Goal: Book appointment/travel/reservation

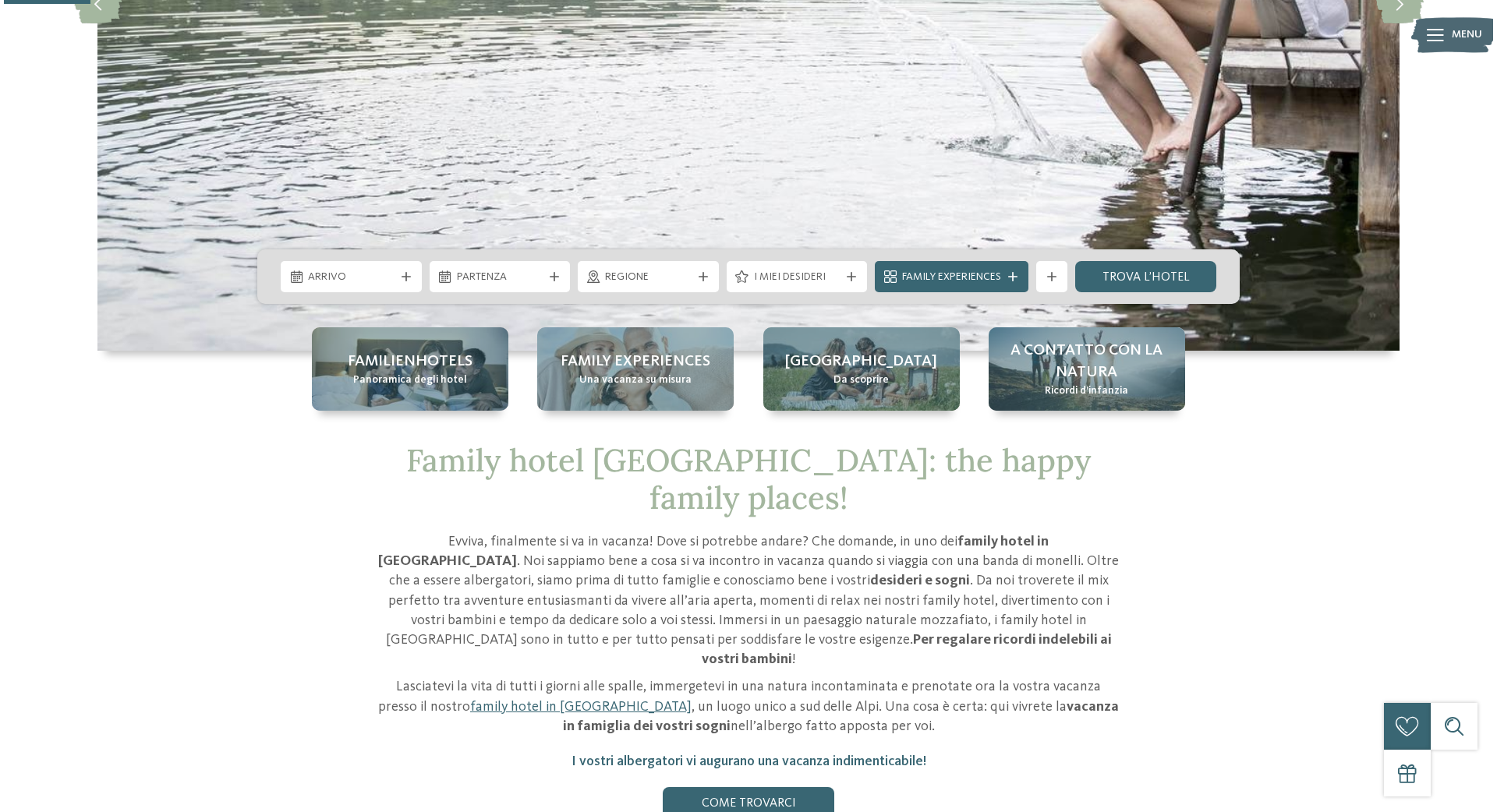
scroll to position [427, 0]
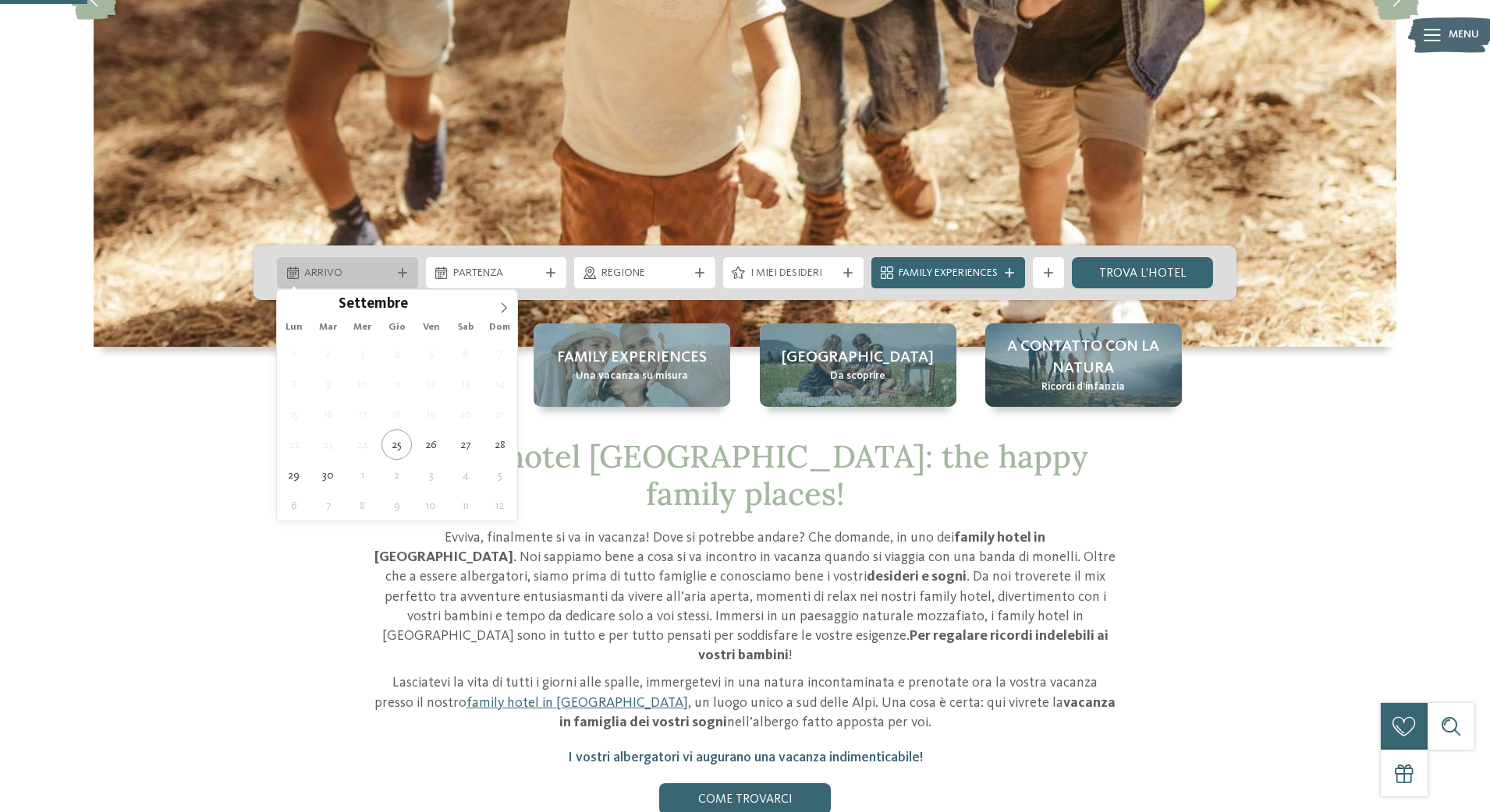
click at [398, 271] on icon at bounding box center [402, 273] width 9 height 9
click at [504, 312] on icon at bounding box center [503, 307] width 11 height 11
type div "02.12.2025"
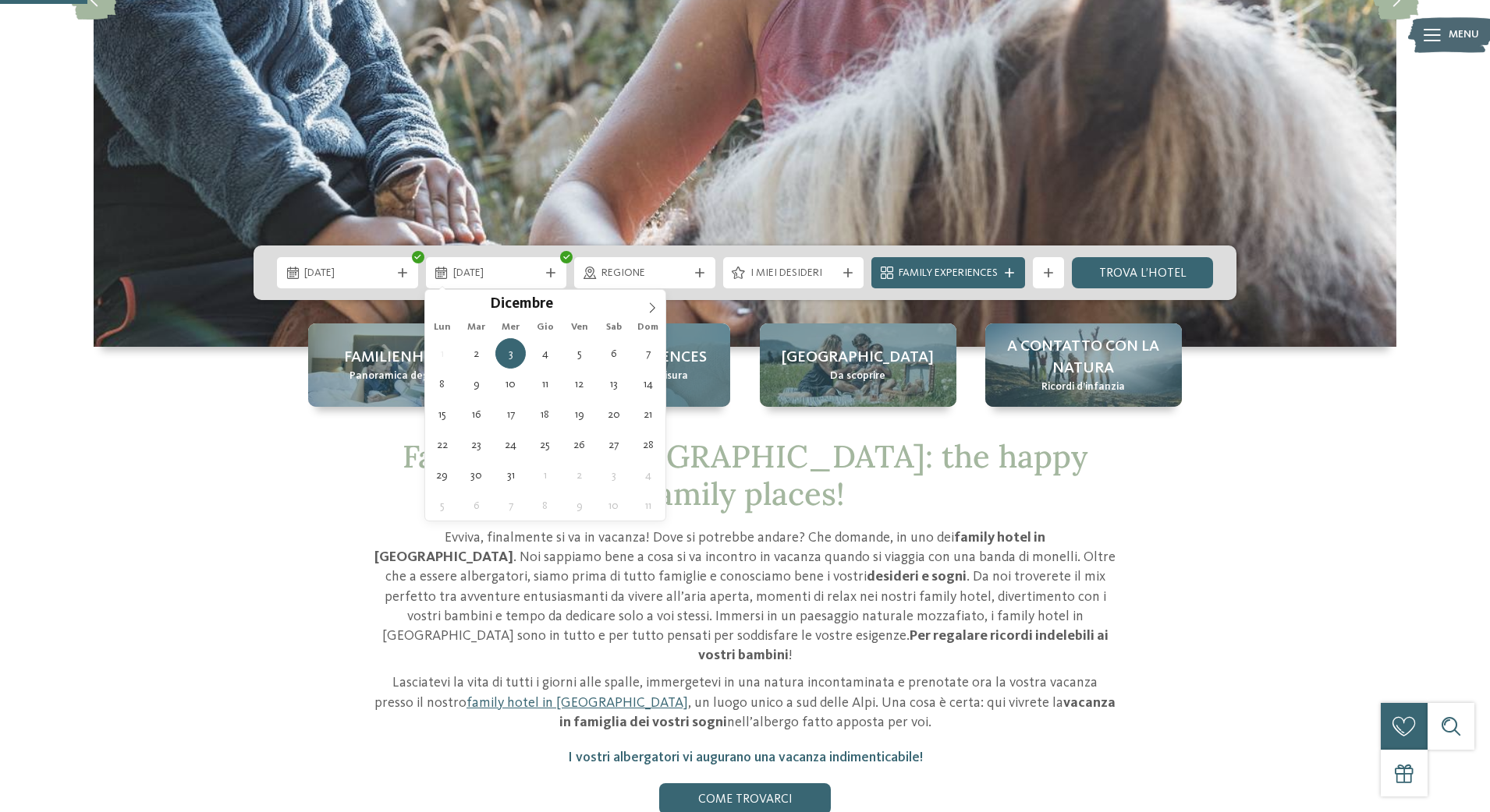
type div "06.12.2025"
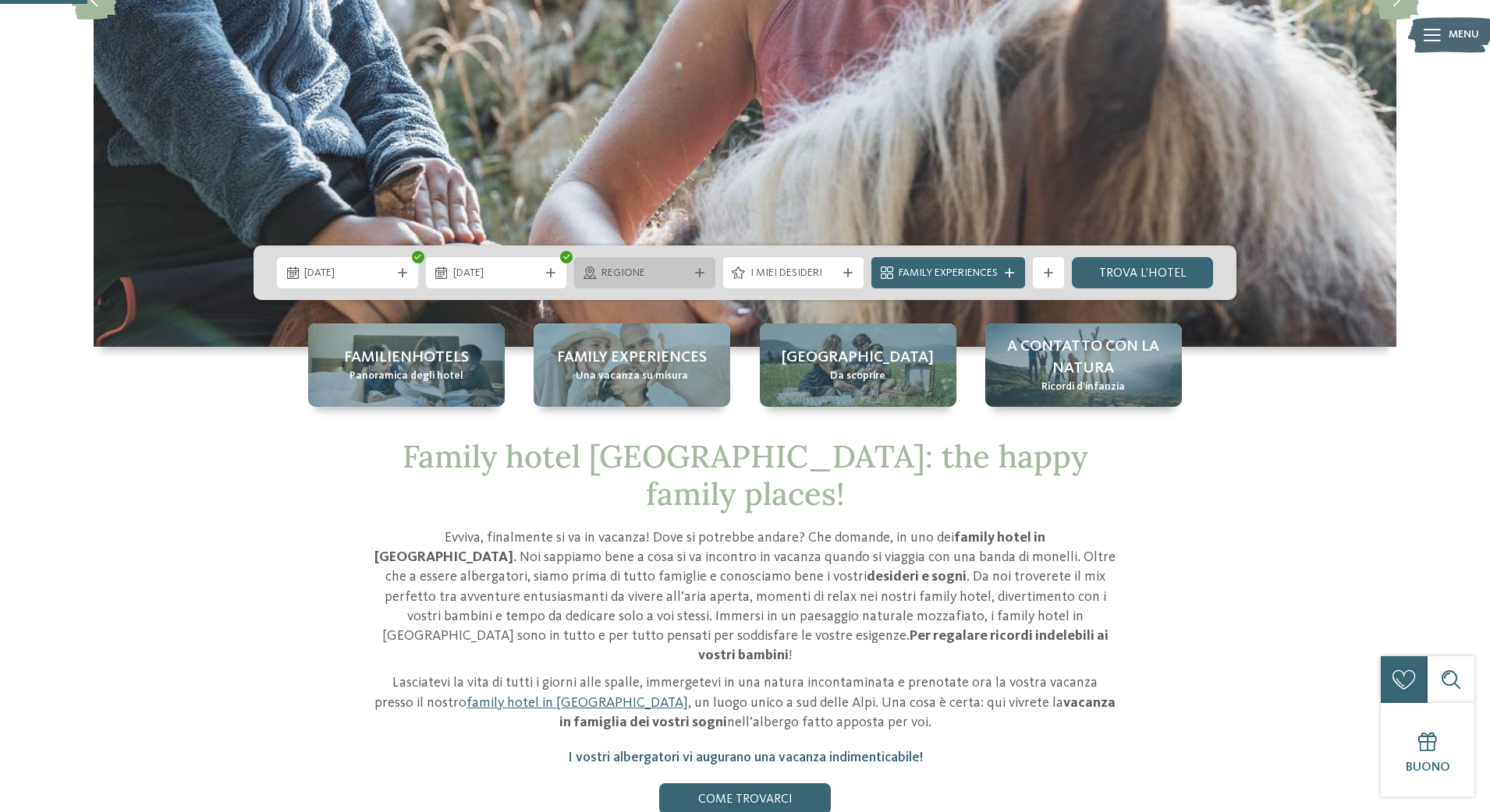
click at [701, 274] on icon at bounding box center [700, 273] width 9 height 9
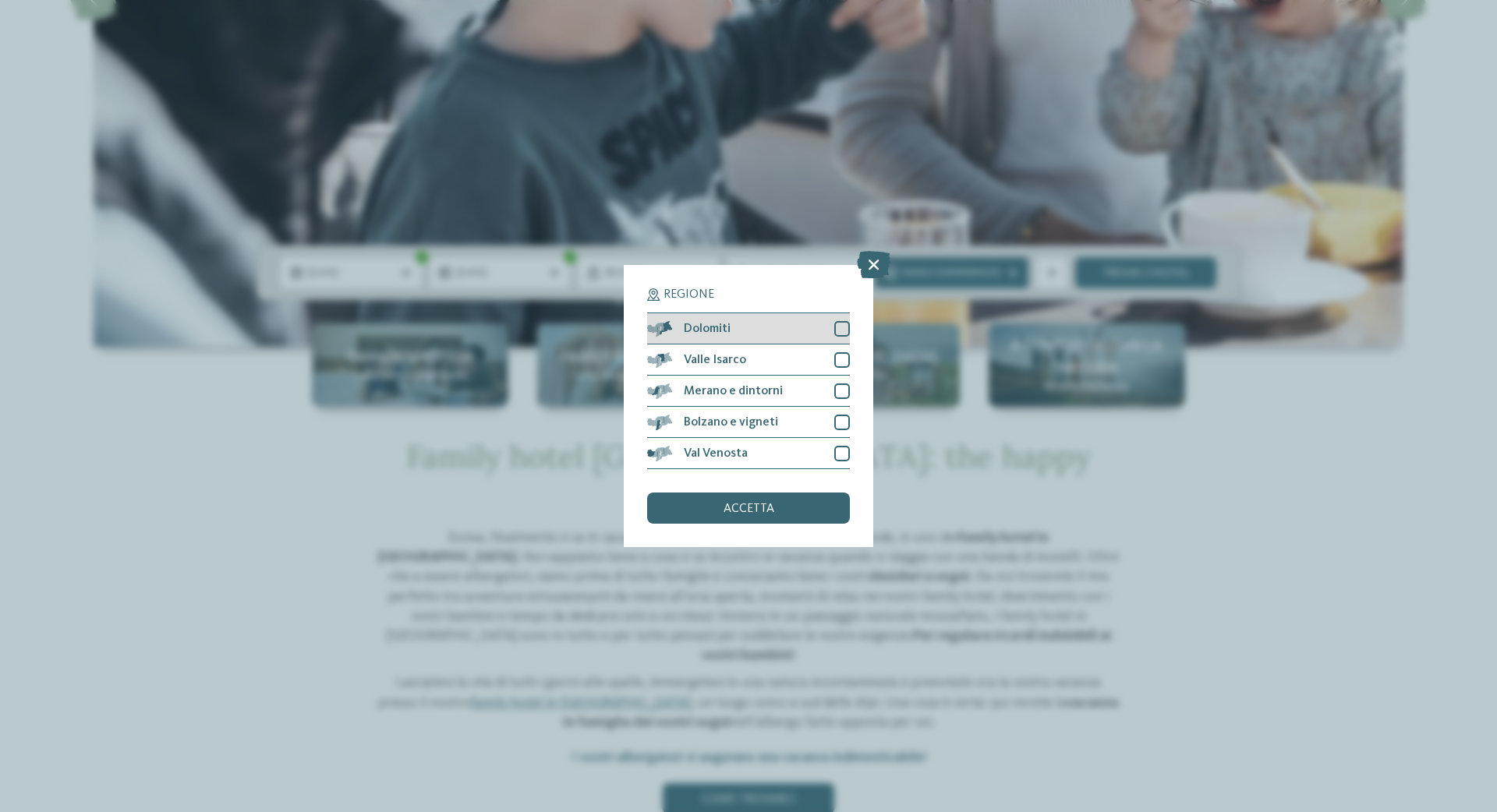
click at [845, 321] on div at bounding box center [841, 329] width 16 height 16
click at [757, 503] on span "accetta" at bounding box center [749, 509] width 50 height 13
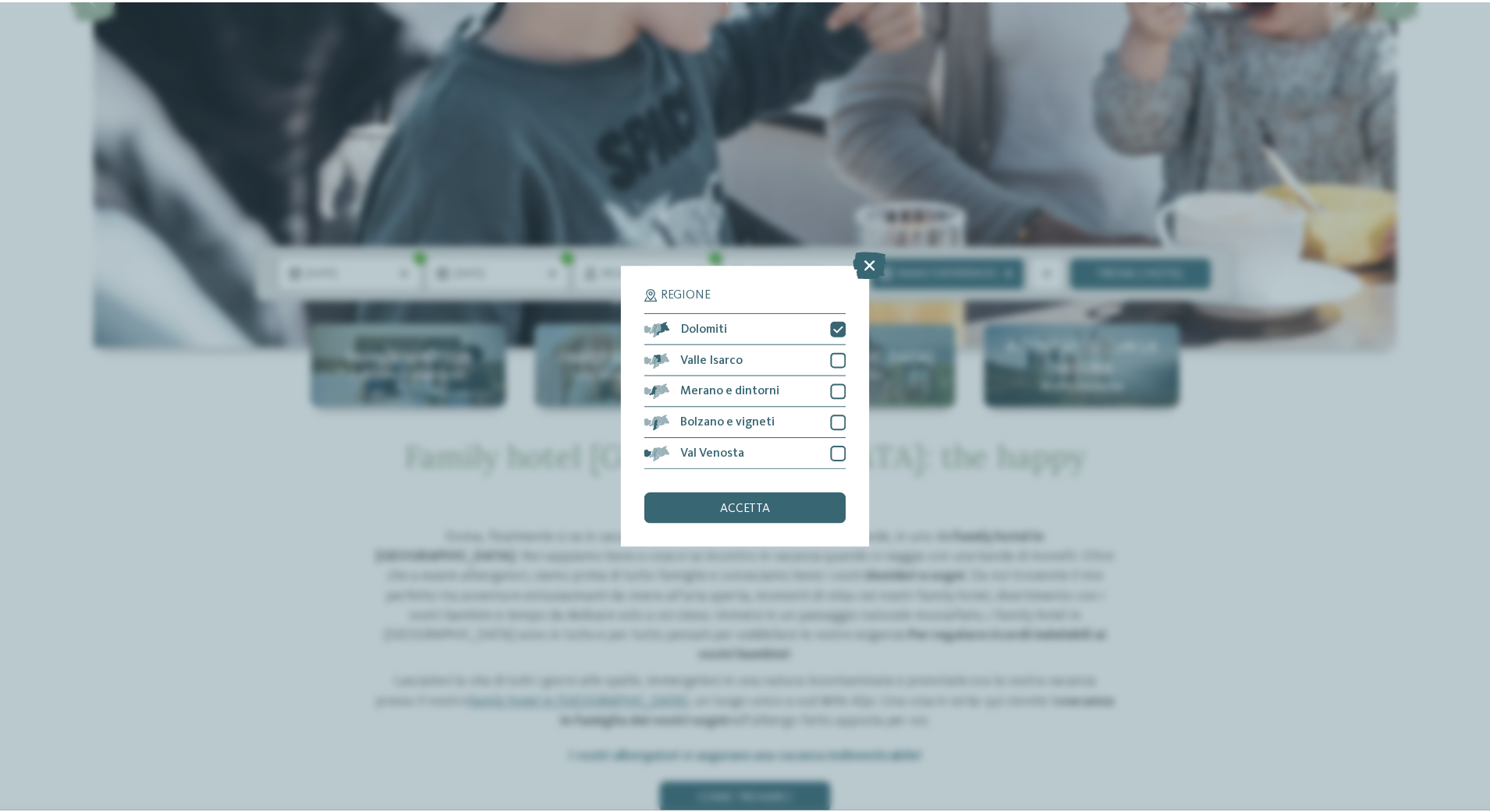
scroll to position [430, 0]
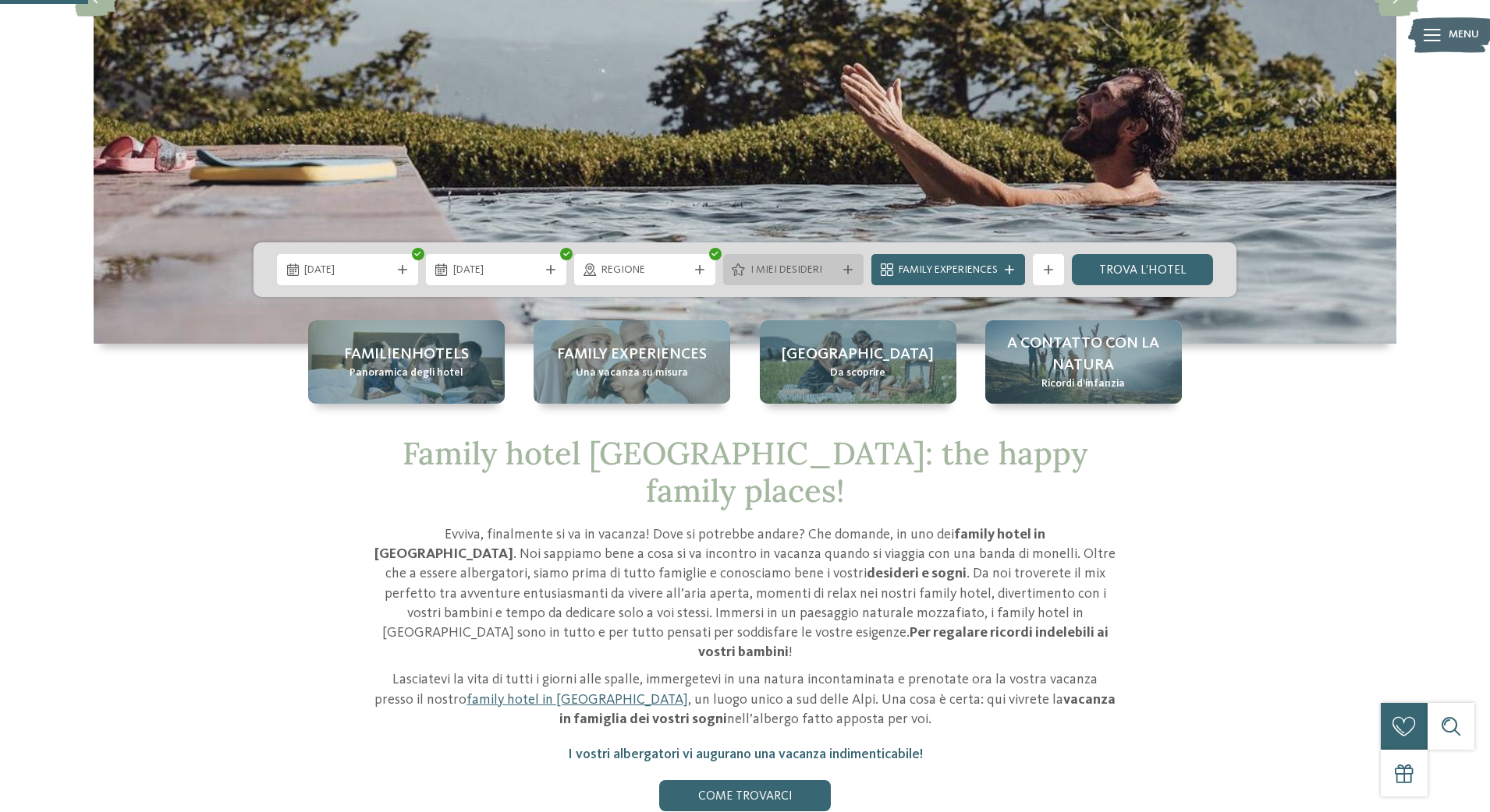
click at [849, 268] on icon at bounding box center [848, 269] width 9 height 9
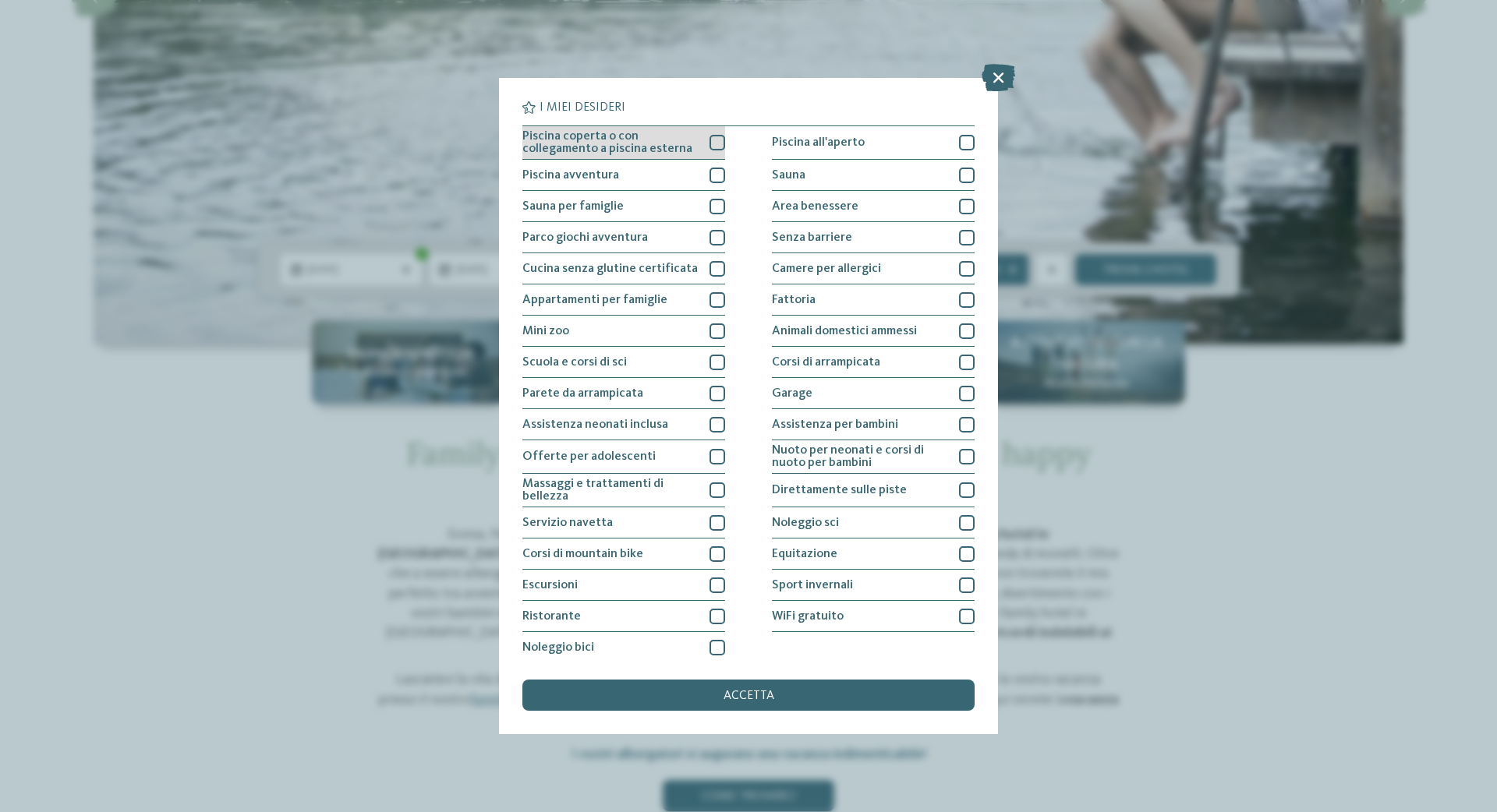
click at [713, 143] on div at bounding box center [717, 142] width 16 height 16
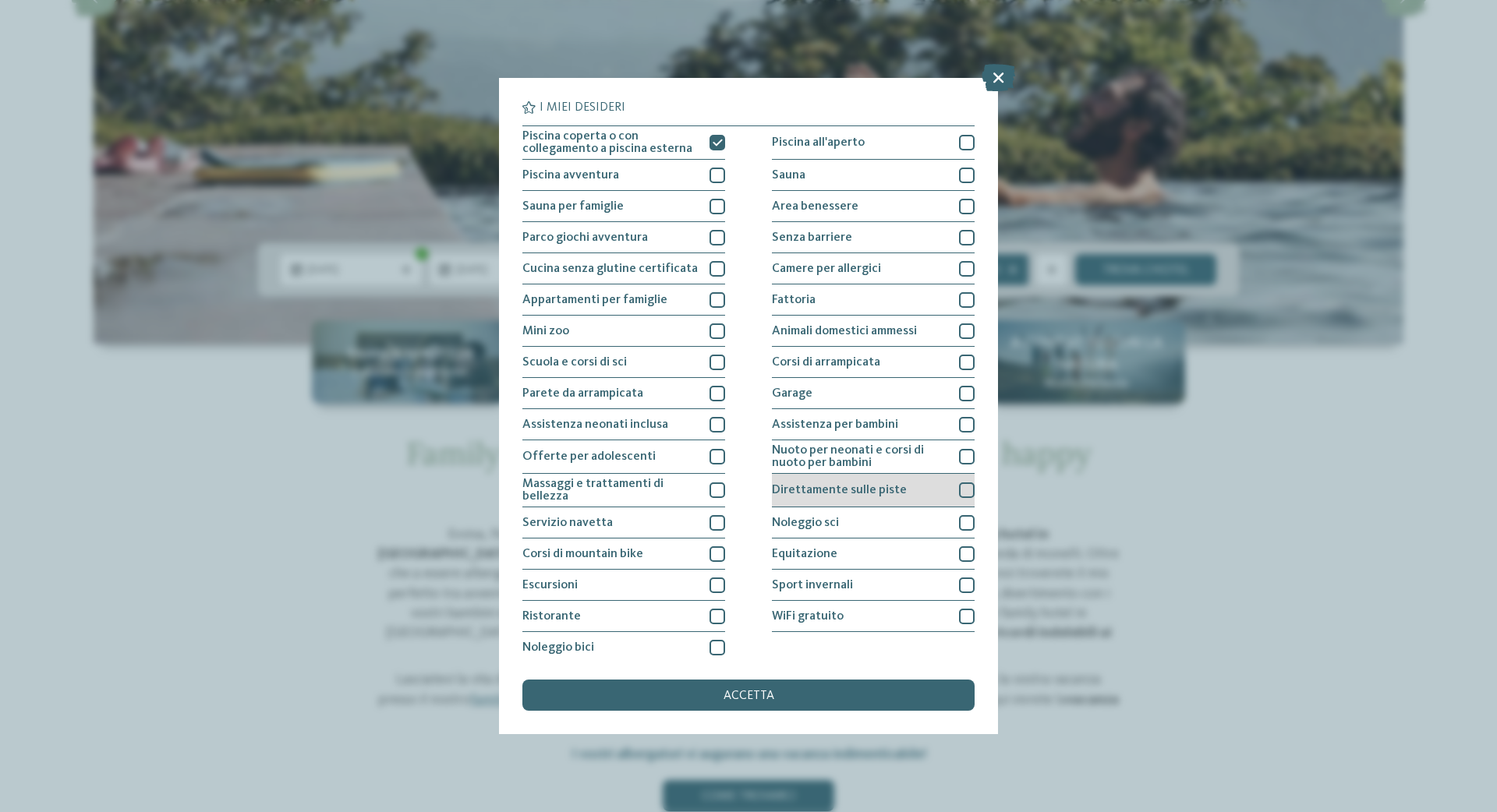
click at [960, 486] on div at bounding box center [967, 491] width 16 height 16
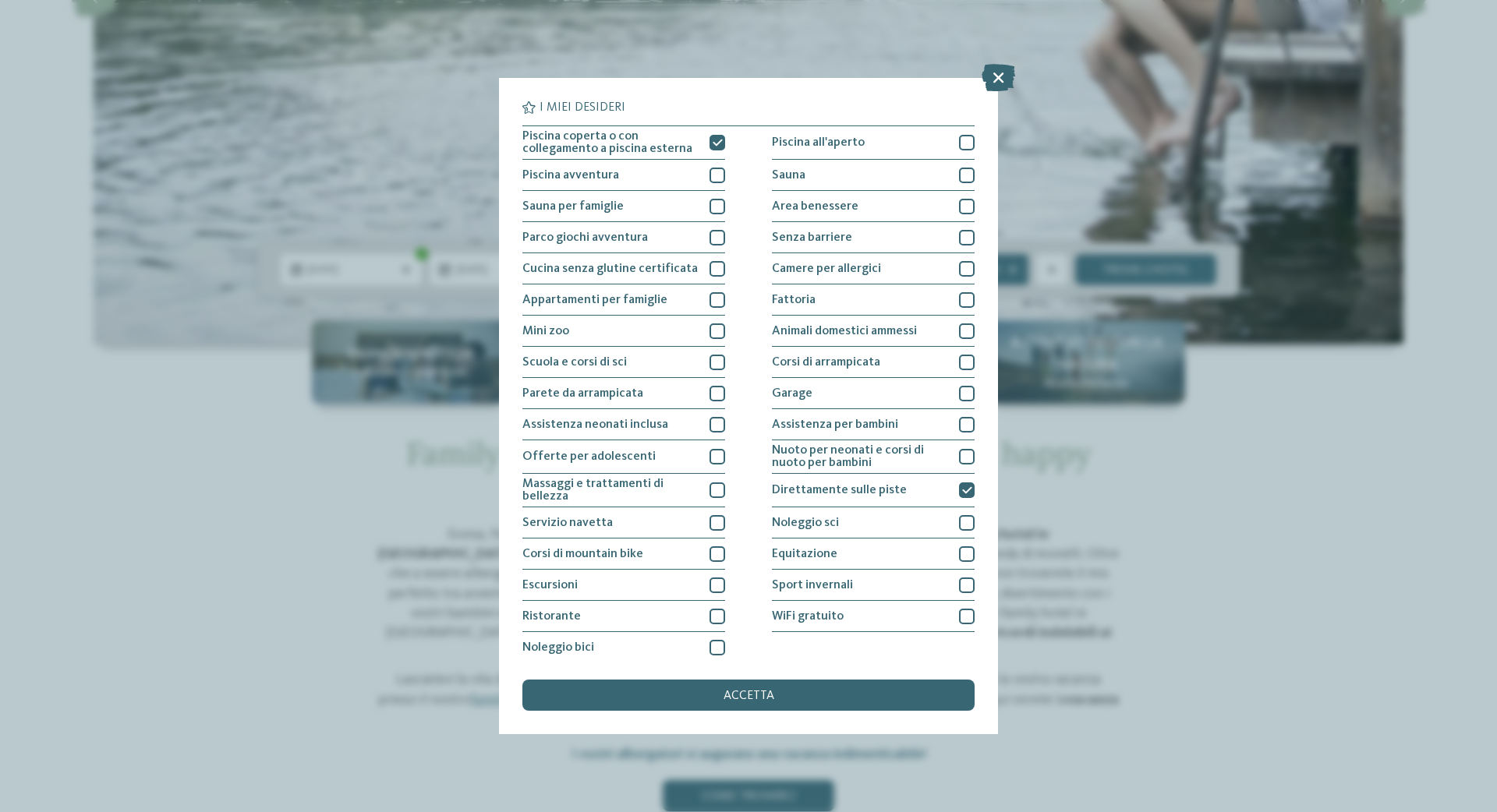
click at [766, 690] on span "accetta" at bounding box center [749, 696] width 50 height 13
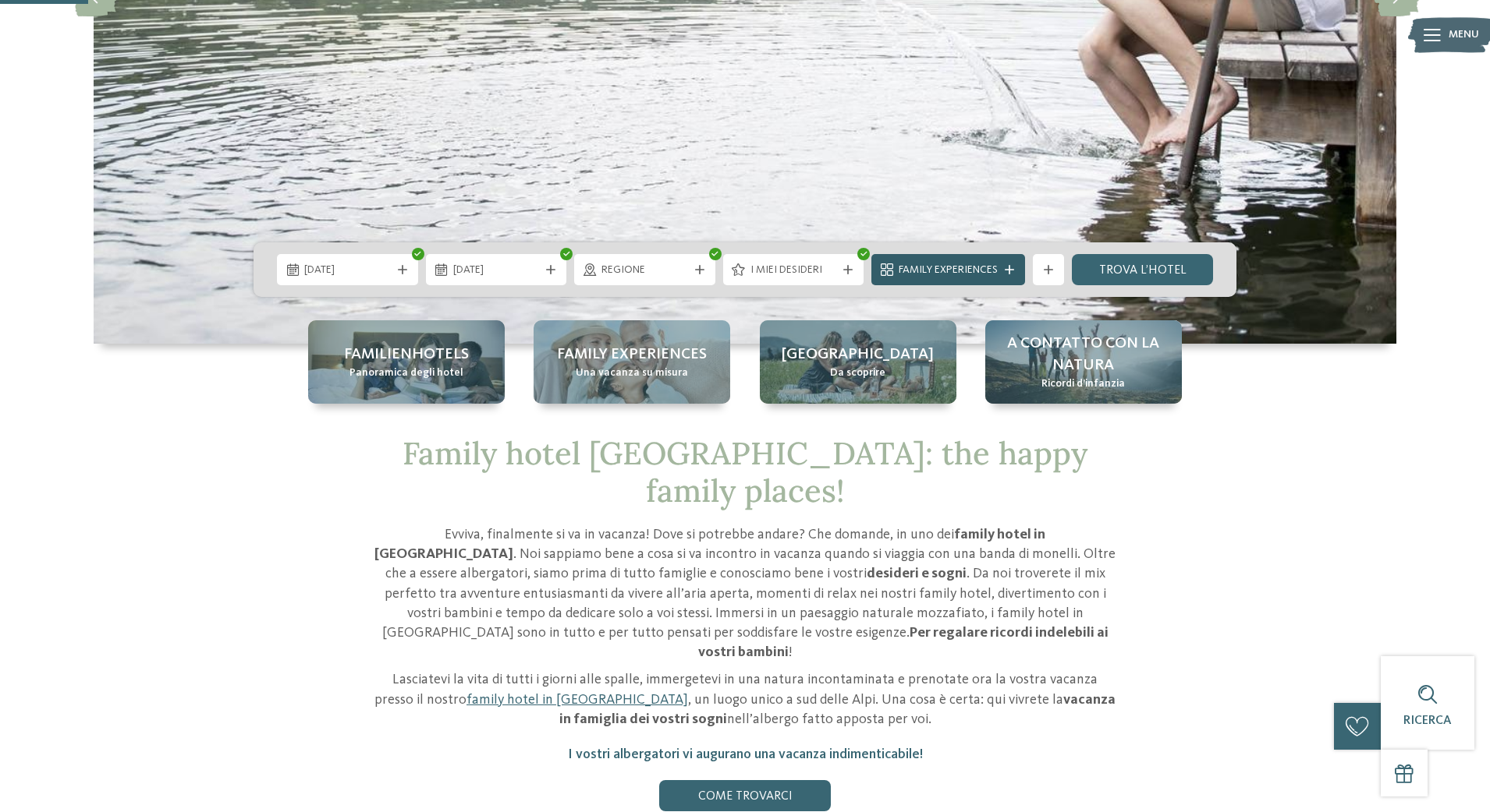
click at [1014, 270] on icon at bounding box center [1008, 269] width 9 height 9
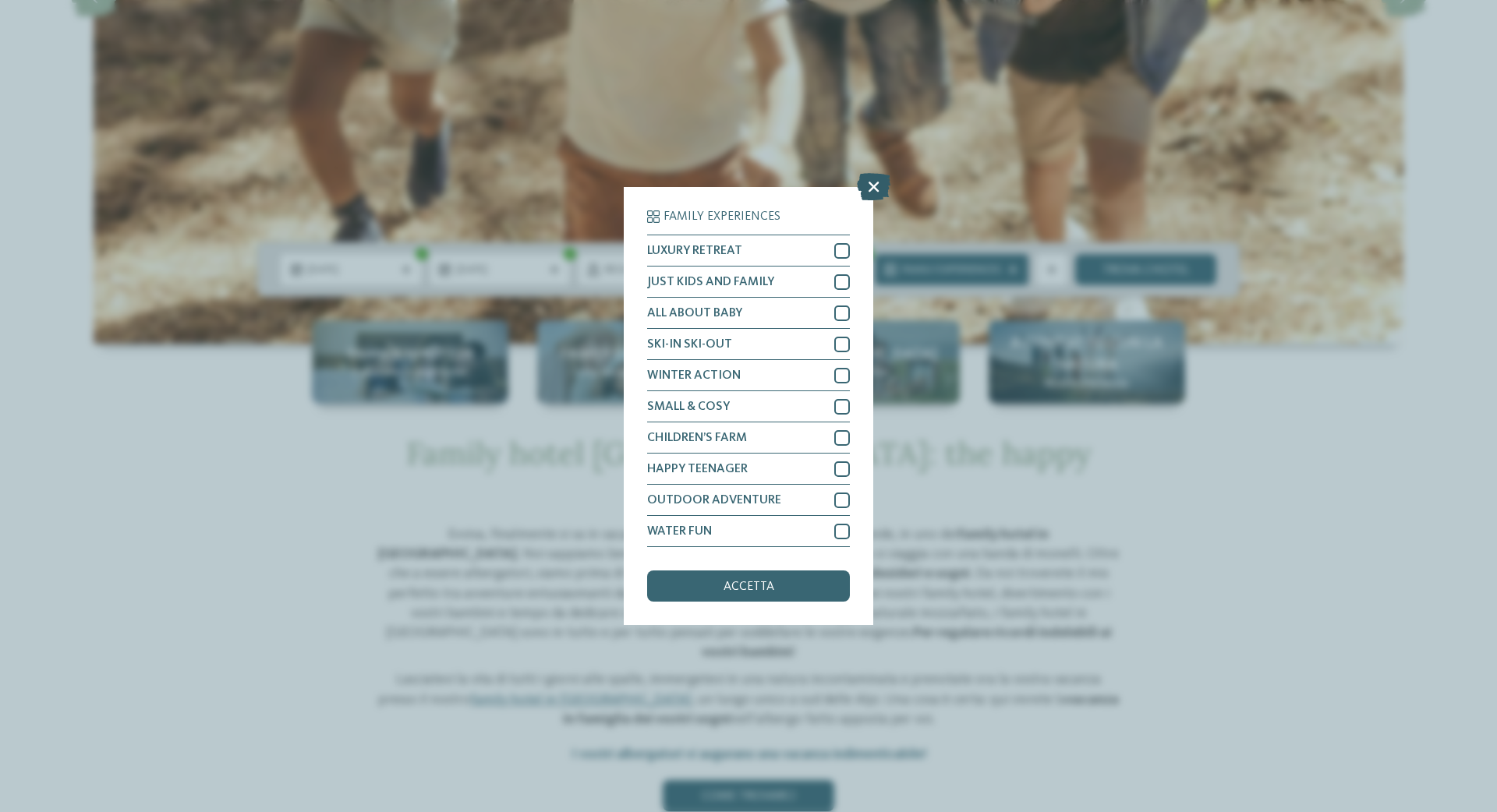
click at [874, 173] on icon at bounding box center [873, 187] width 34 height 27
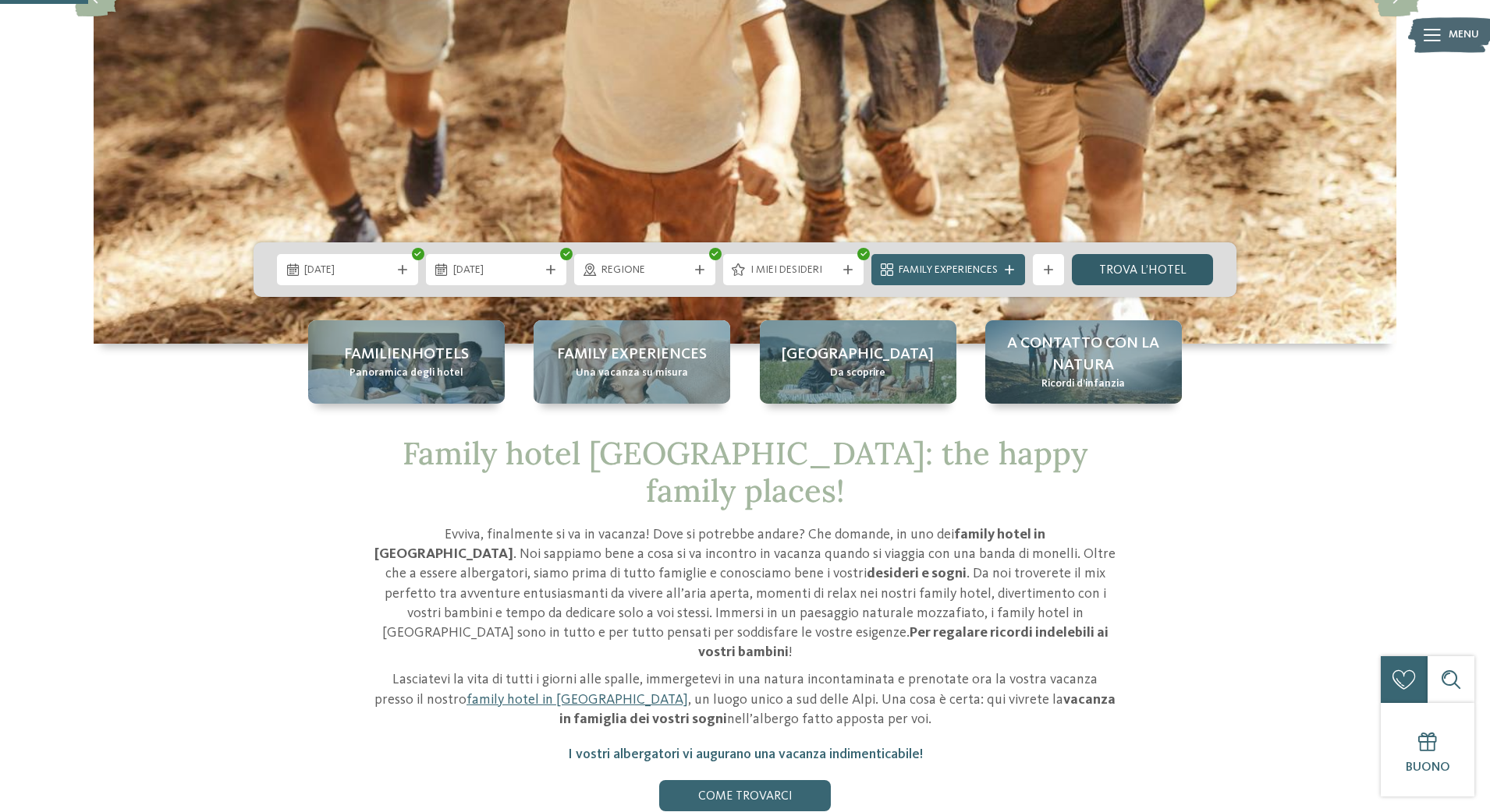
click at [1165, 266] on link "trova l’hotel" at bounding box center [1142, 269] width 141 height 31
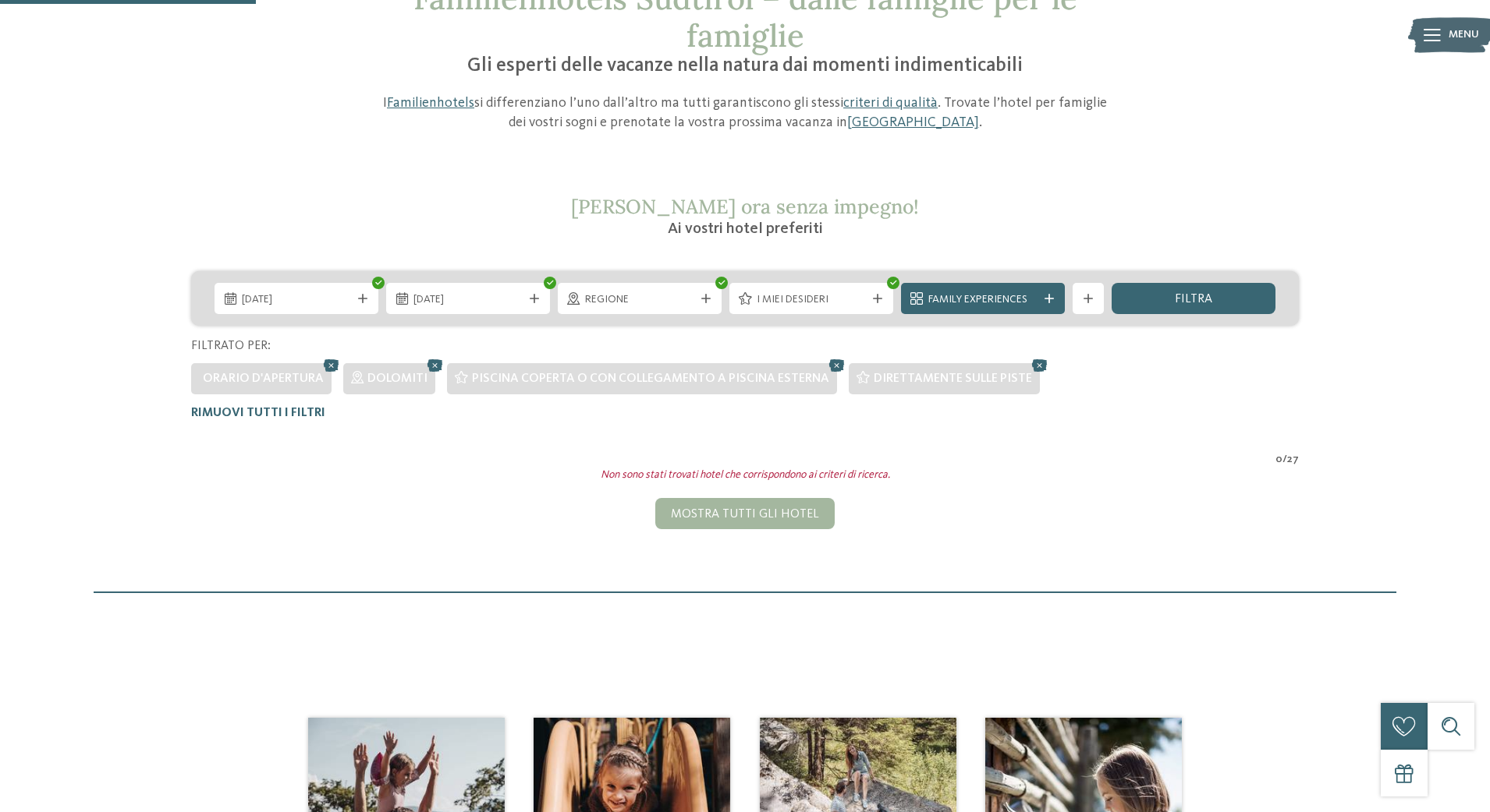
scroll to position [134, 0]
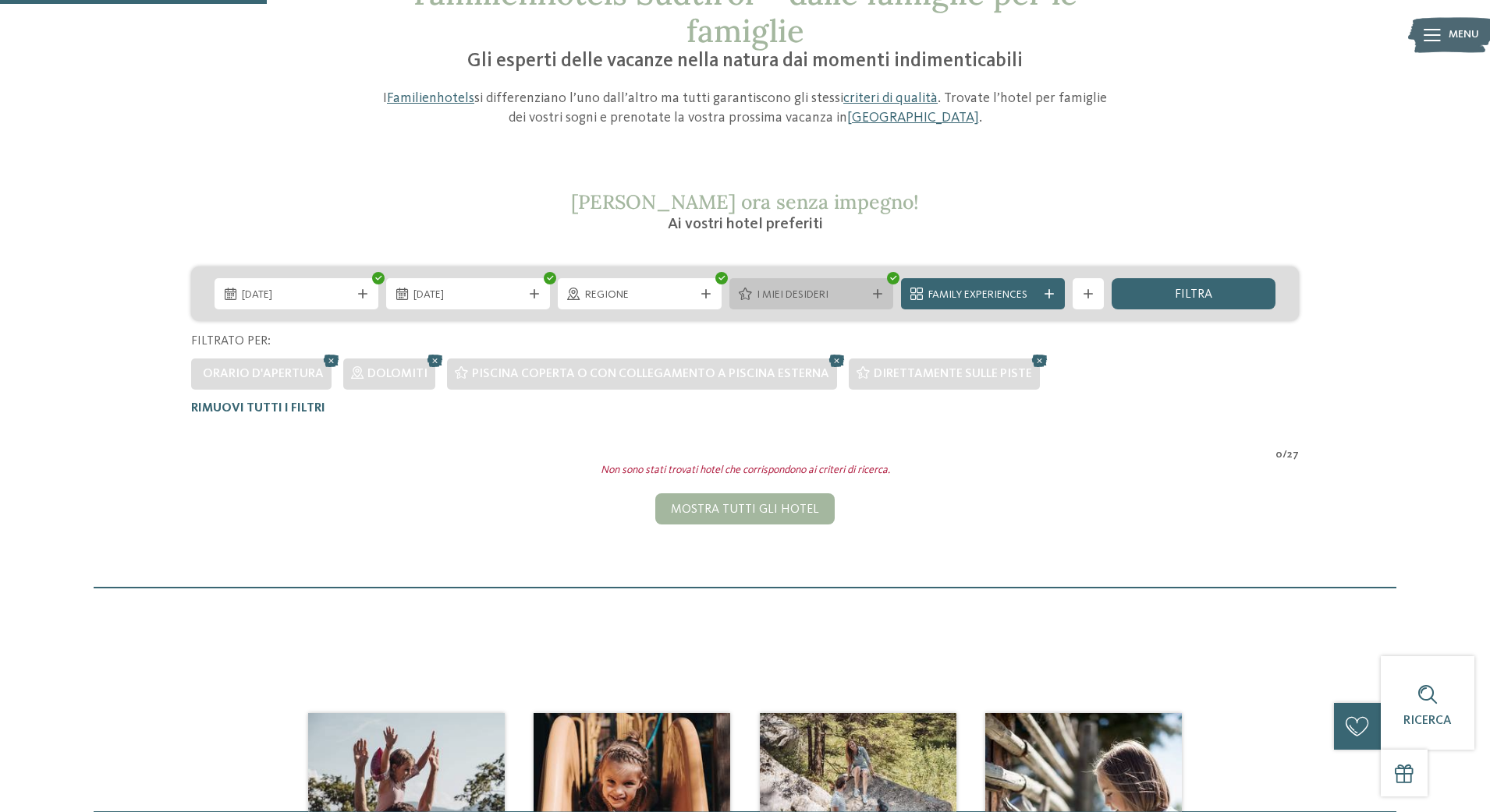
click at [875, 295] on icon at bounding box center [877, 294] width 9 height 9
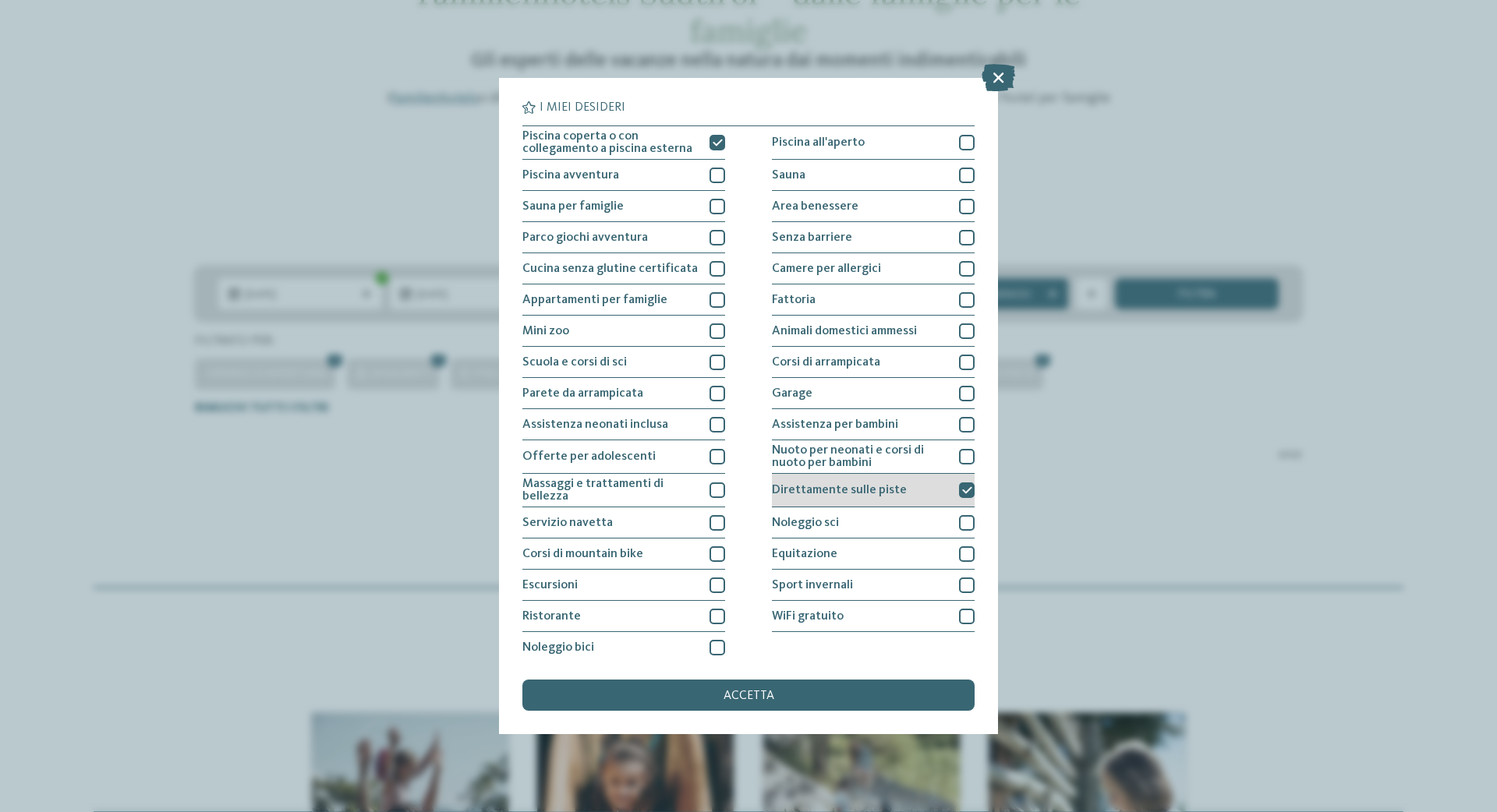
click at [962, 491] on icon at bounding box center [967, 490] width 10 height 9
click at [758, 690] on span "accetta" at bounding box center [749, 696] width 50 height 13
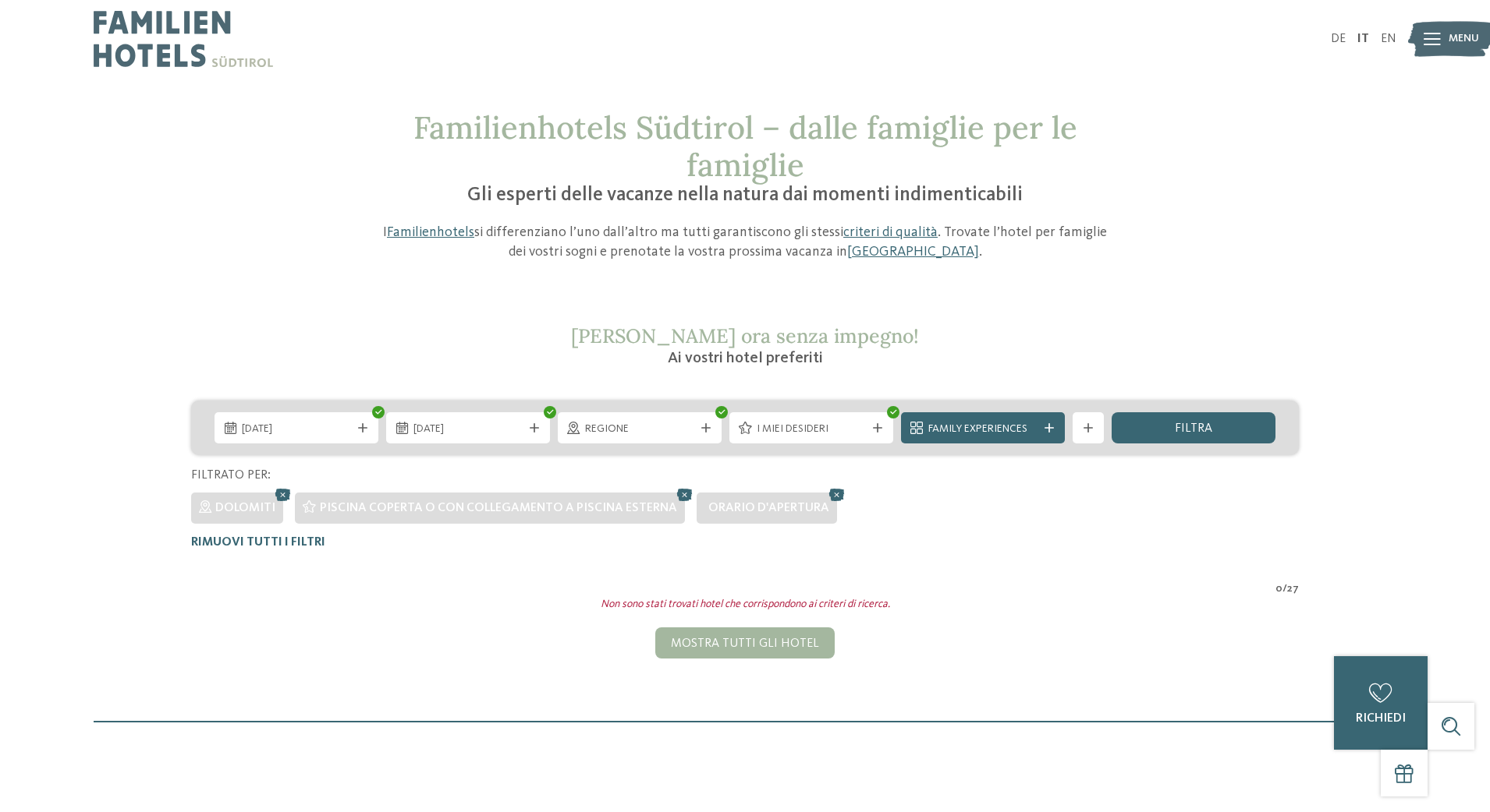
scroll to position [0, 0]
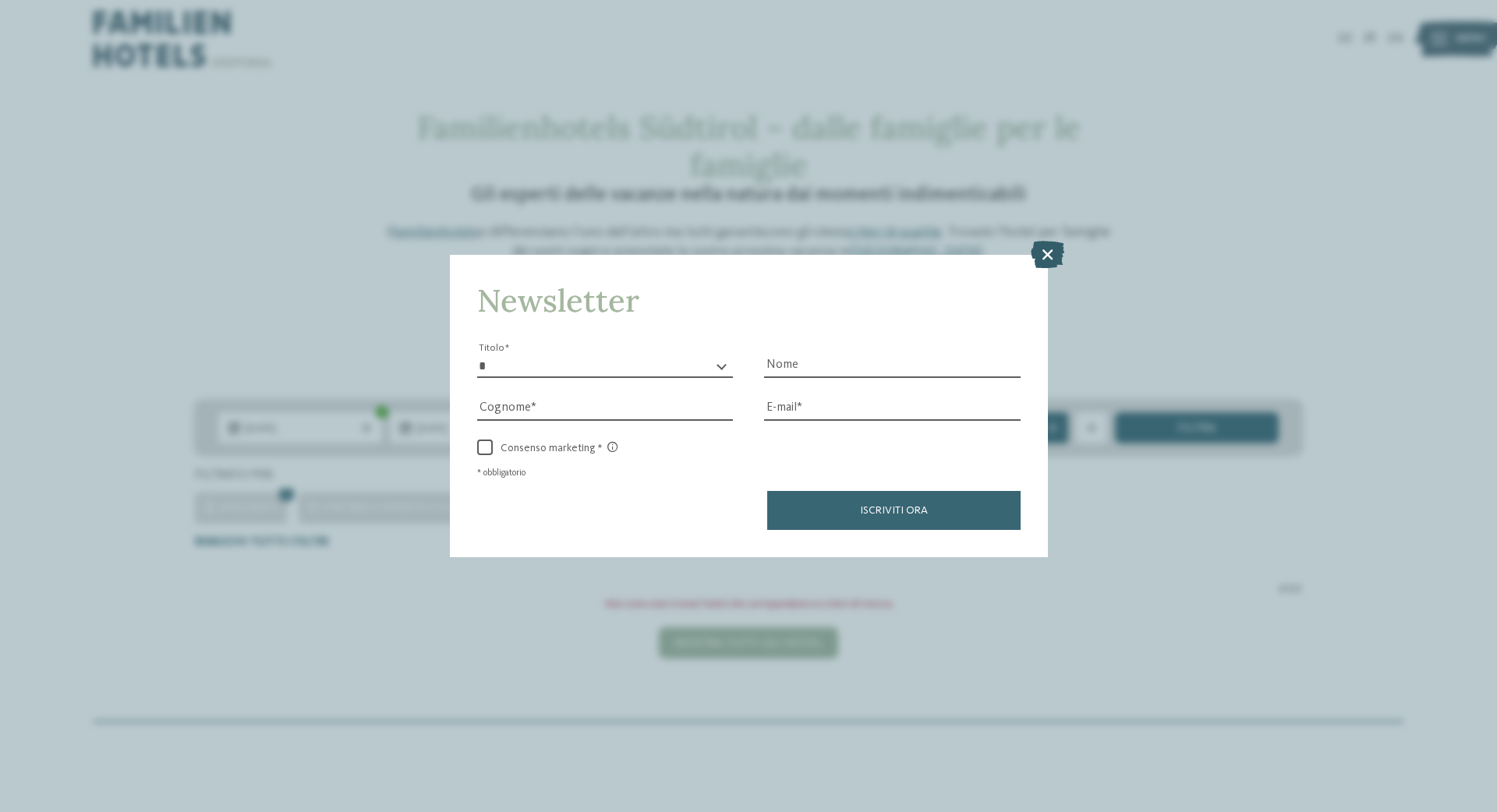
click at [1047, 240] on icon at bounding box center [1048, 253] width 34 height 27
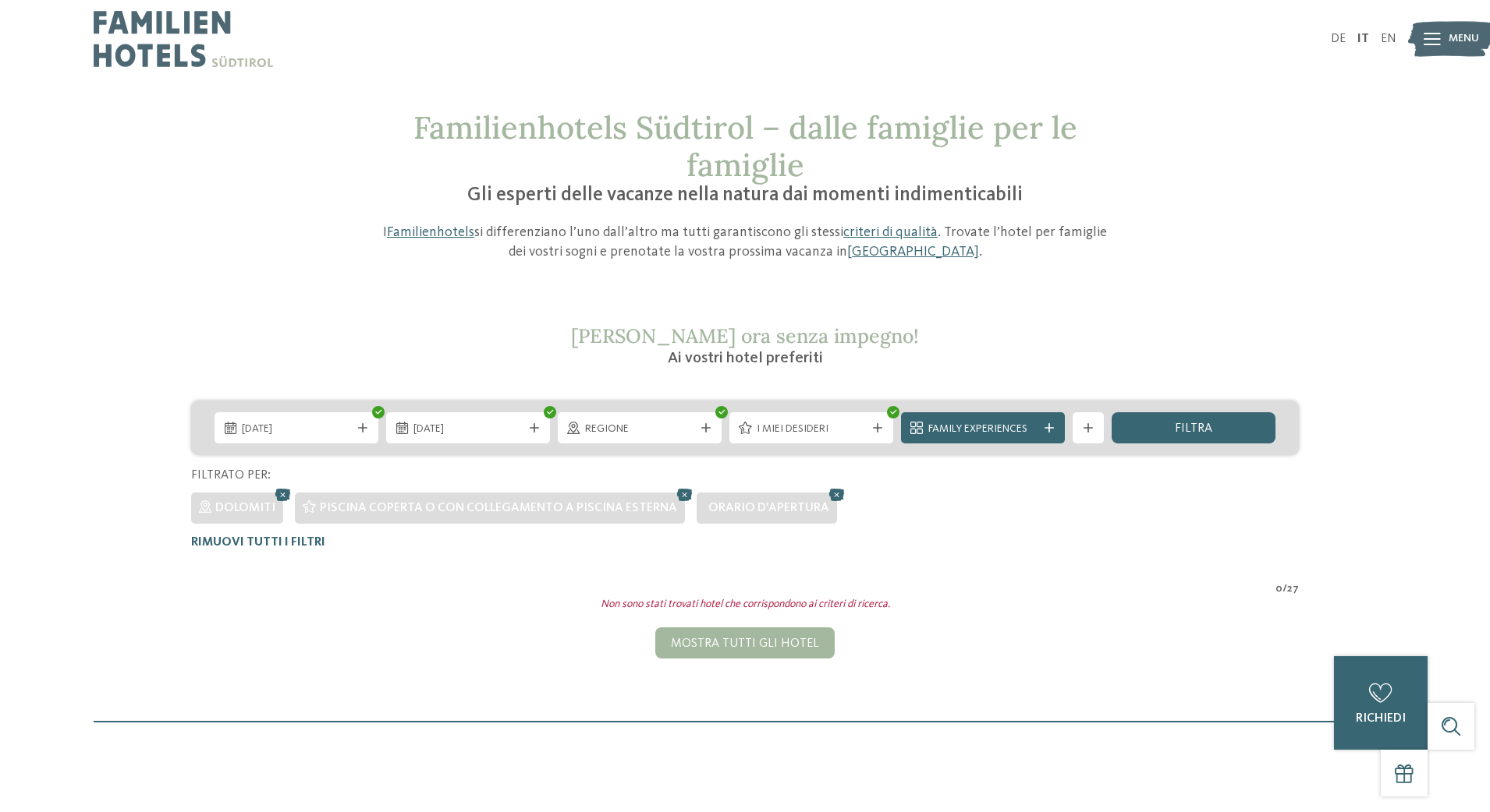
click at [833, 494] on icon at bounding box center [837, 495] width 24 height 20
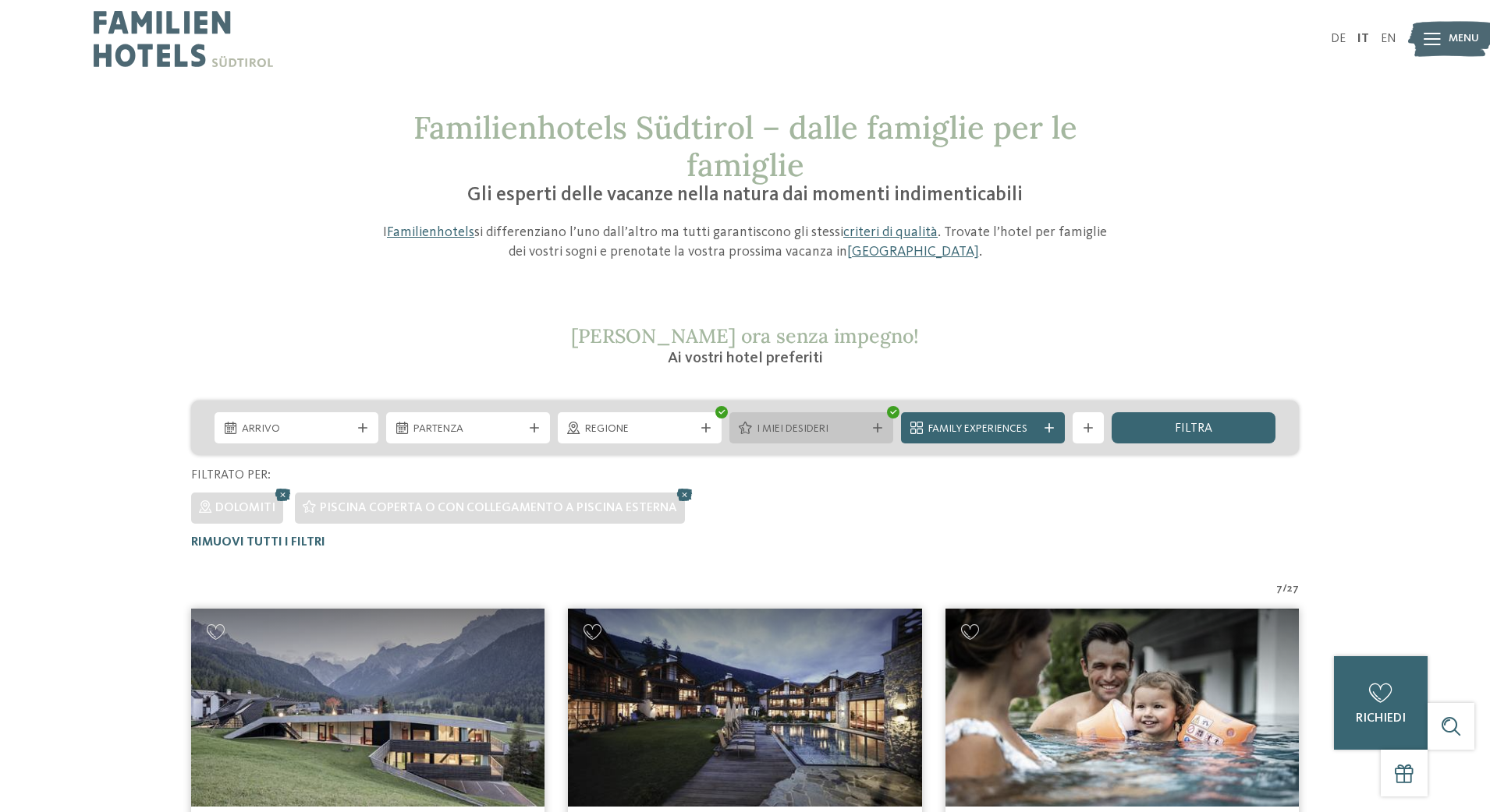
click at [881, 428] on icon at bounding box center [877, 427] width 9 height 9
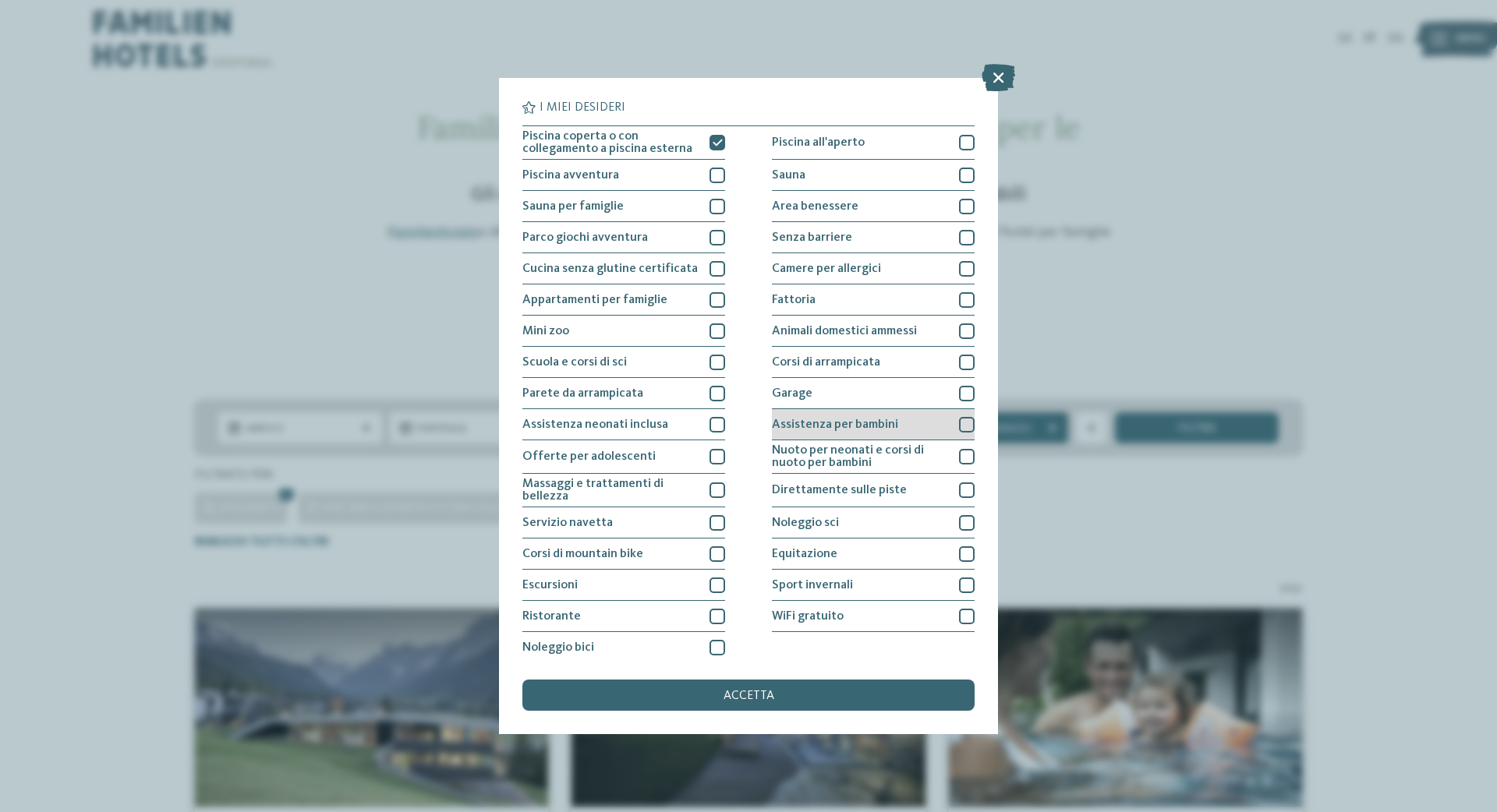
click at [964, 422] on div at bounding box center [967, 425] width 16 height 16
click at [762, 690] on span "accetta" at bounding box center [749, 696] width 50 height 13
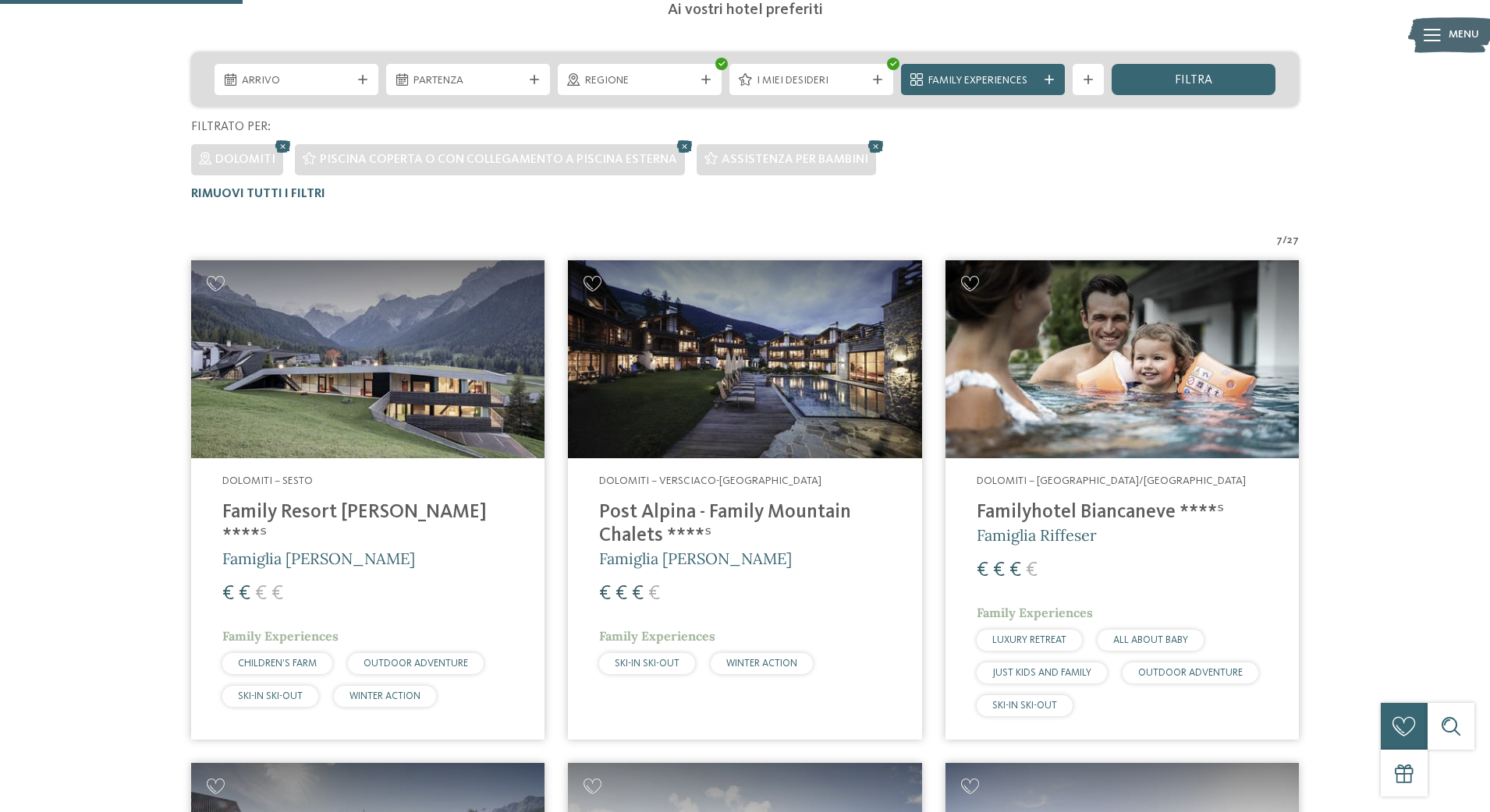
scroll to position [326, 0]
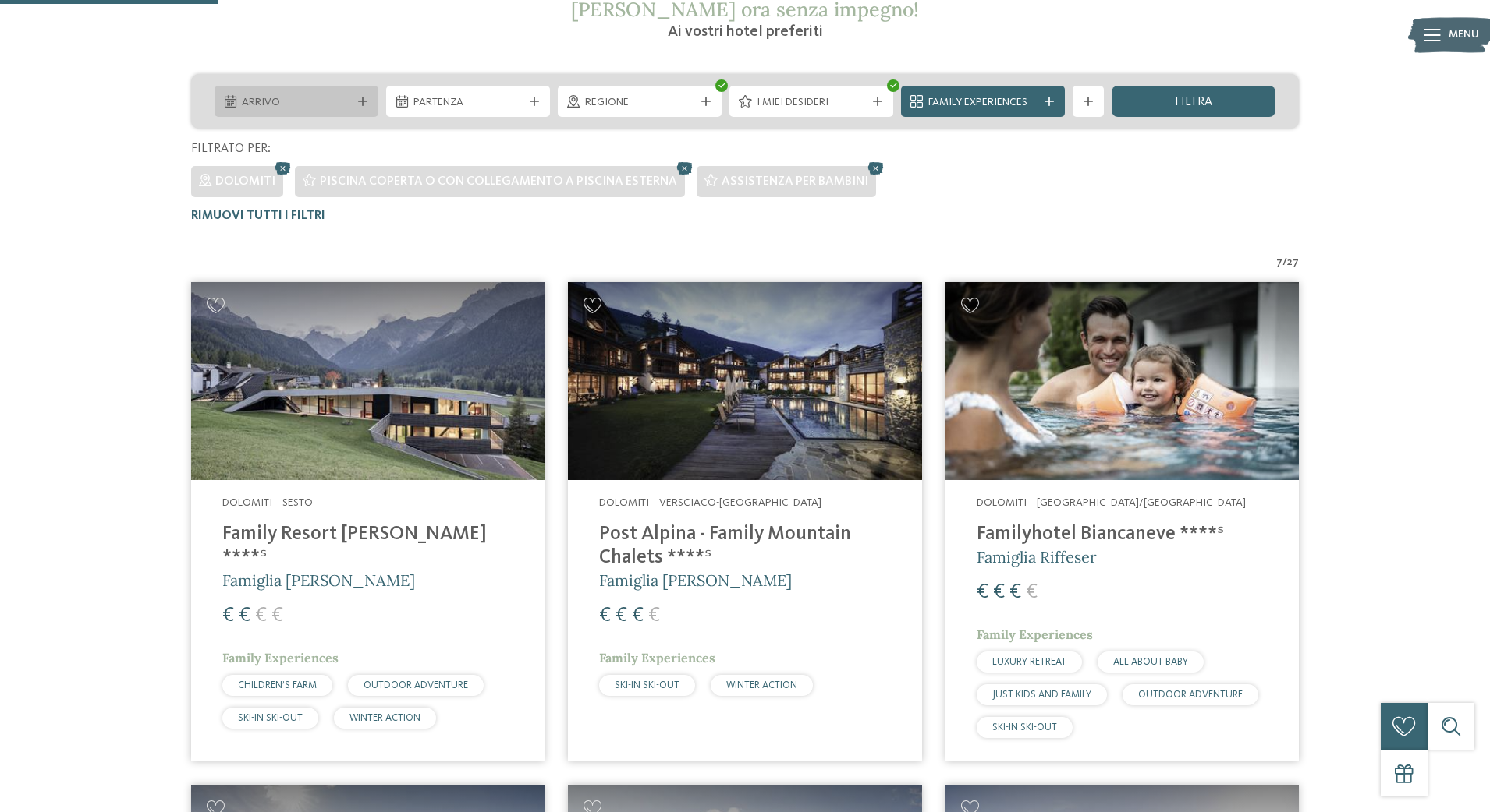
click at [362, 101] on icon at bounding box center [362, 101] width 9 height 9
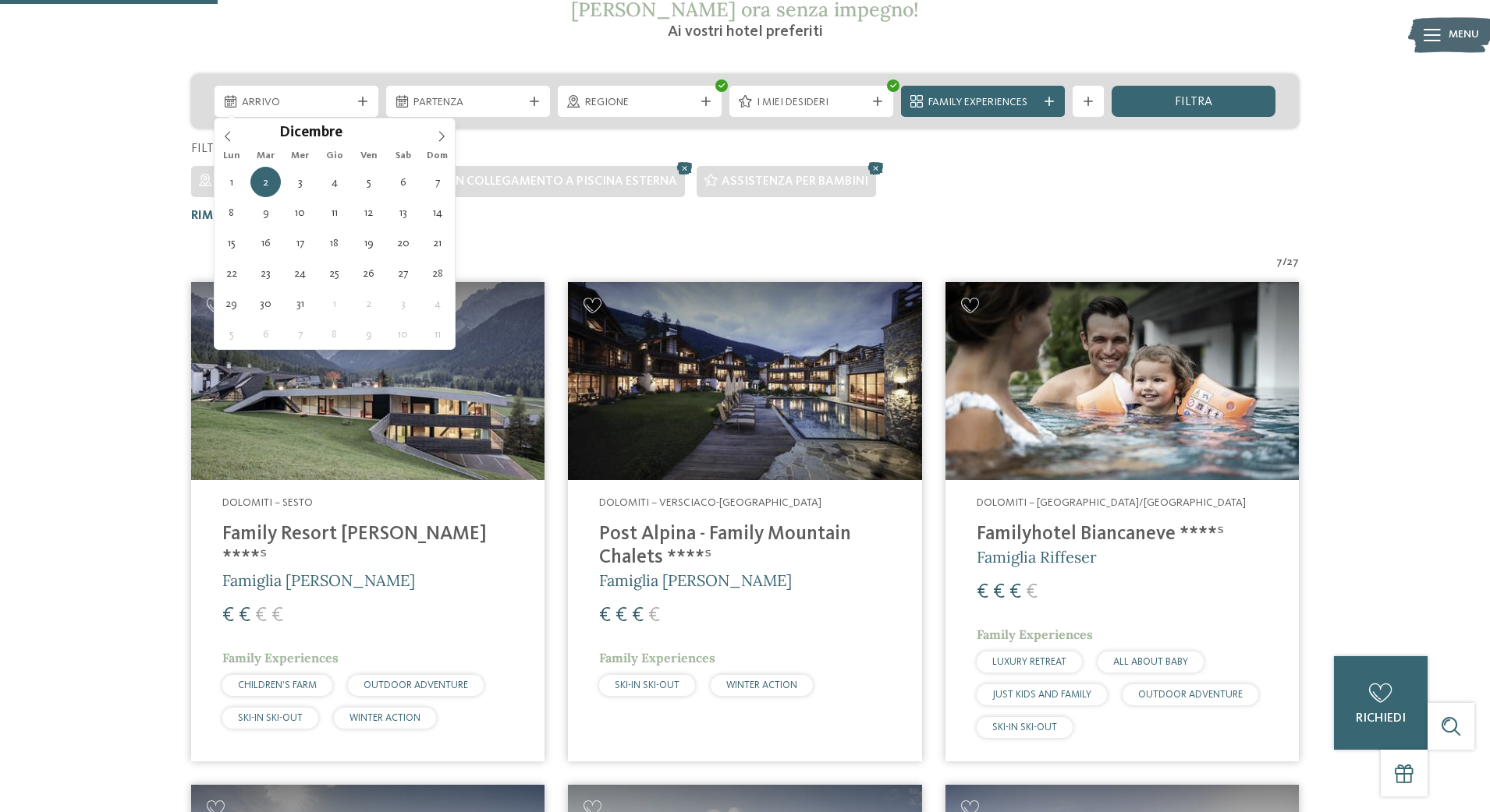
type div "02.12.2025"
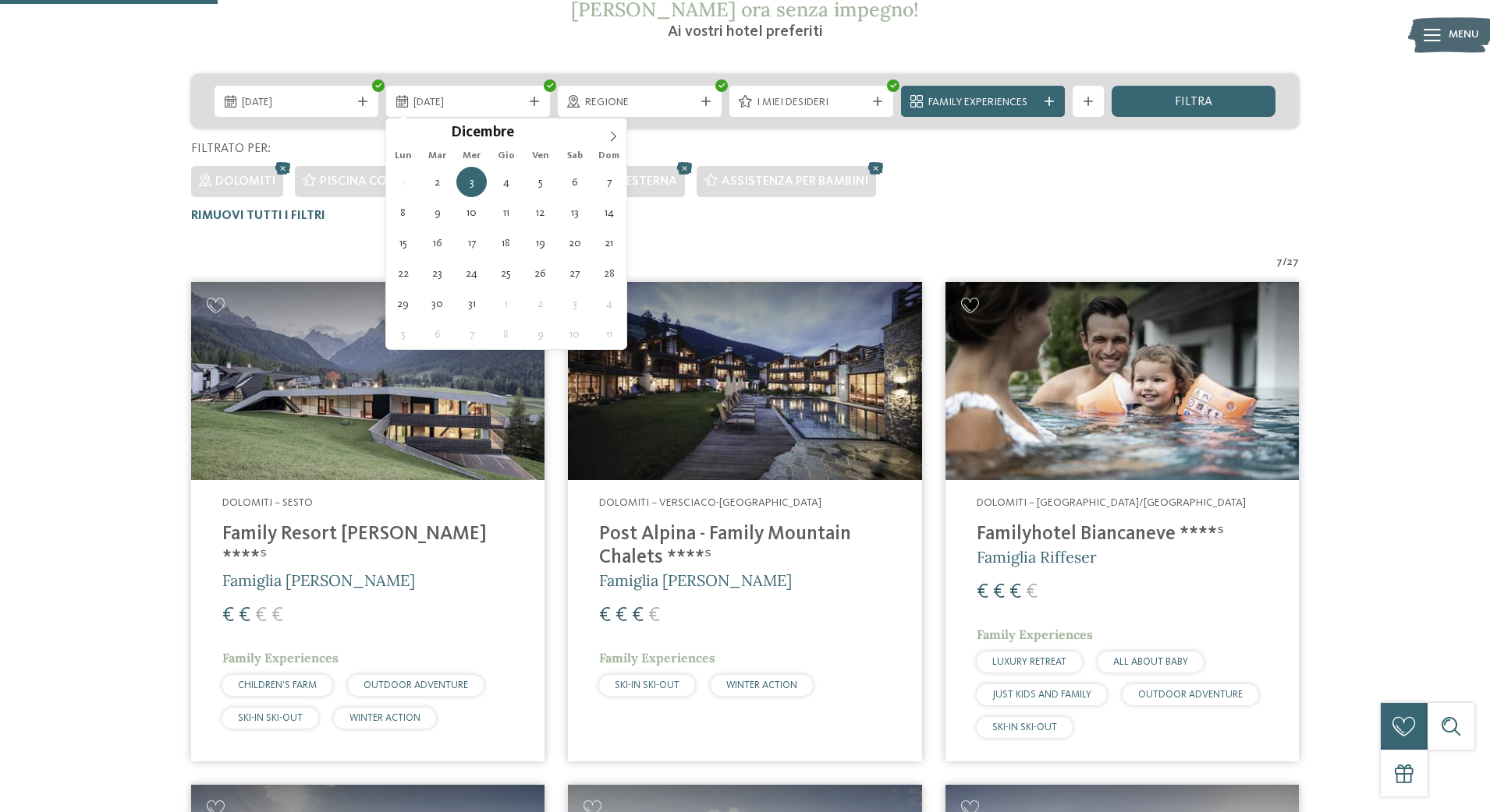
type div "06.12.2025"
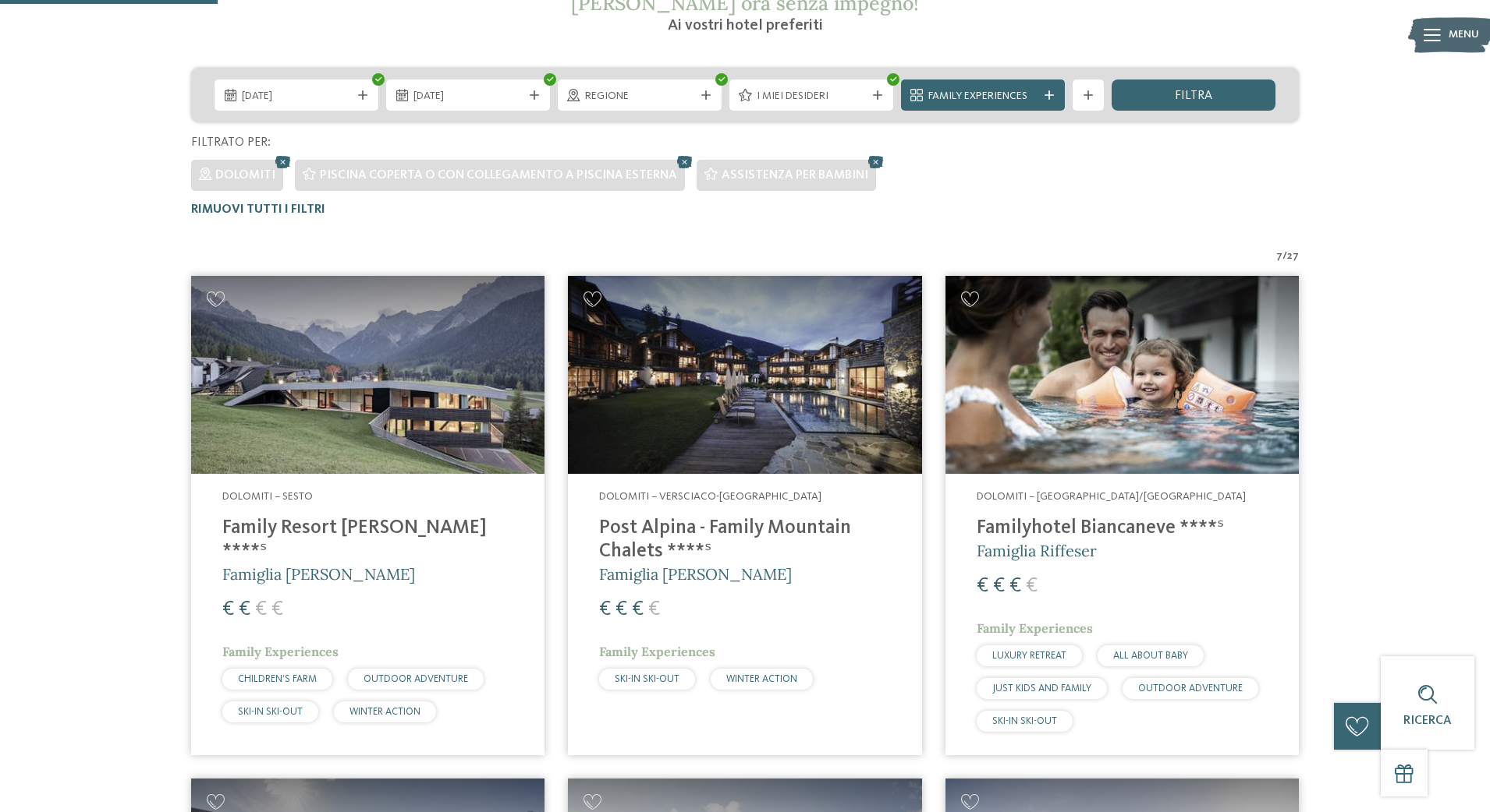
scroll to position [333, 0]
click at [1129, 96] on div "filtra" at bounding box center [1193, 95] width 164 height 31
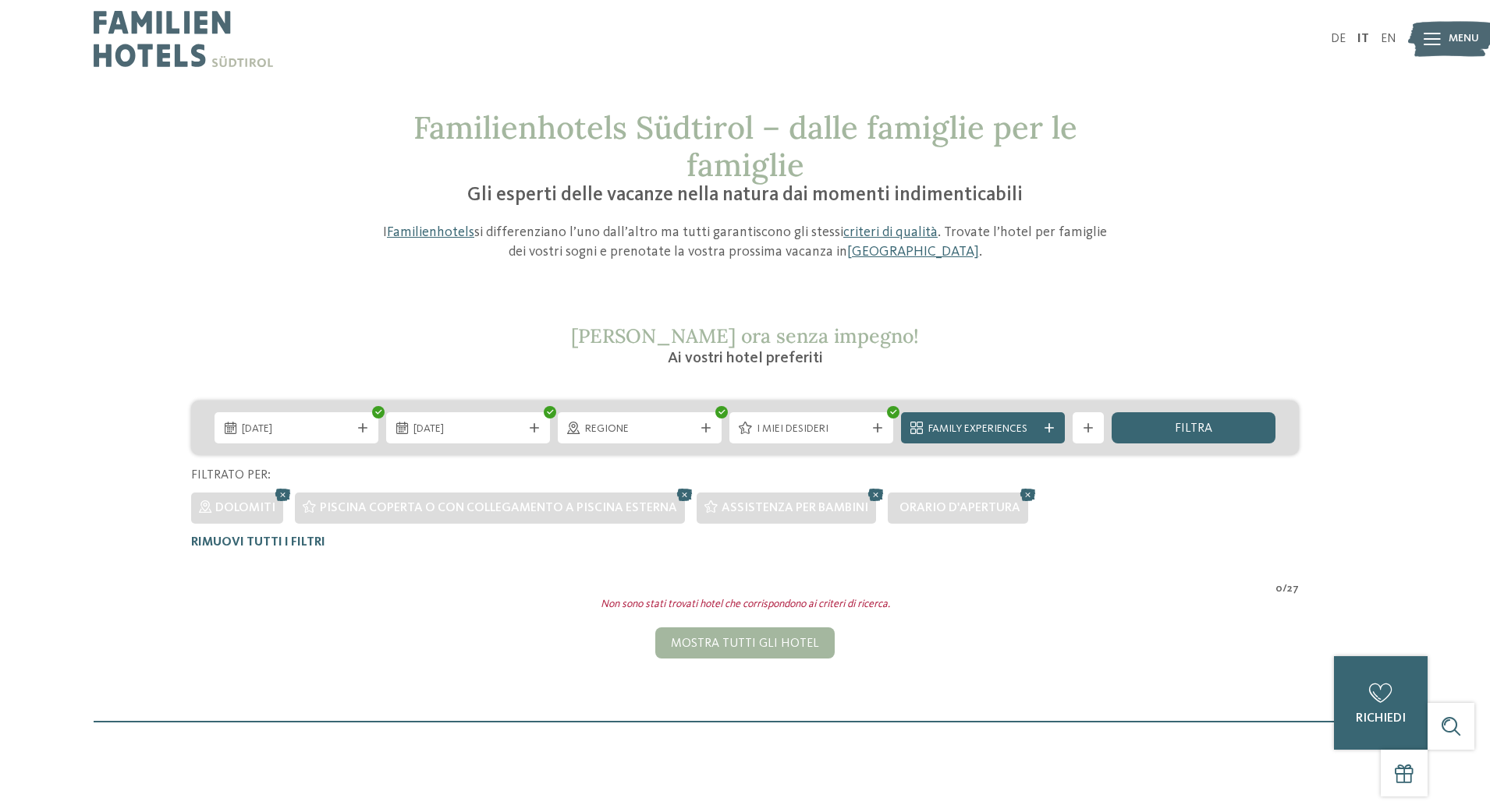
scroll to position [0, 0]
click at [545, 414] on div at bounding box center [550, 412] width 13 height 13
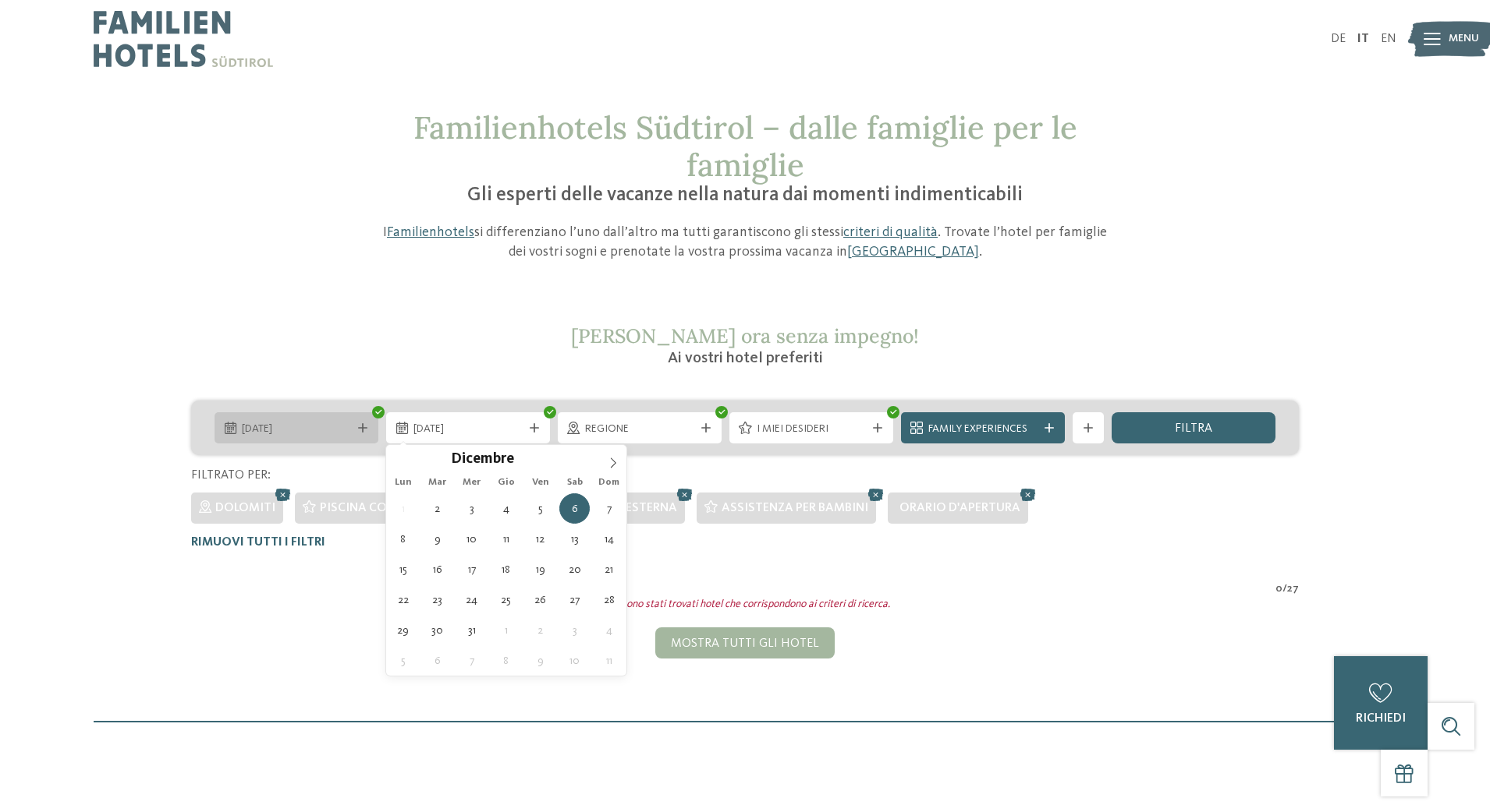
click at [381, 412] on div at bounding box center [378, 412] width 13 height 13
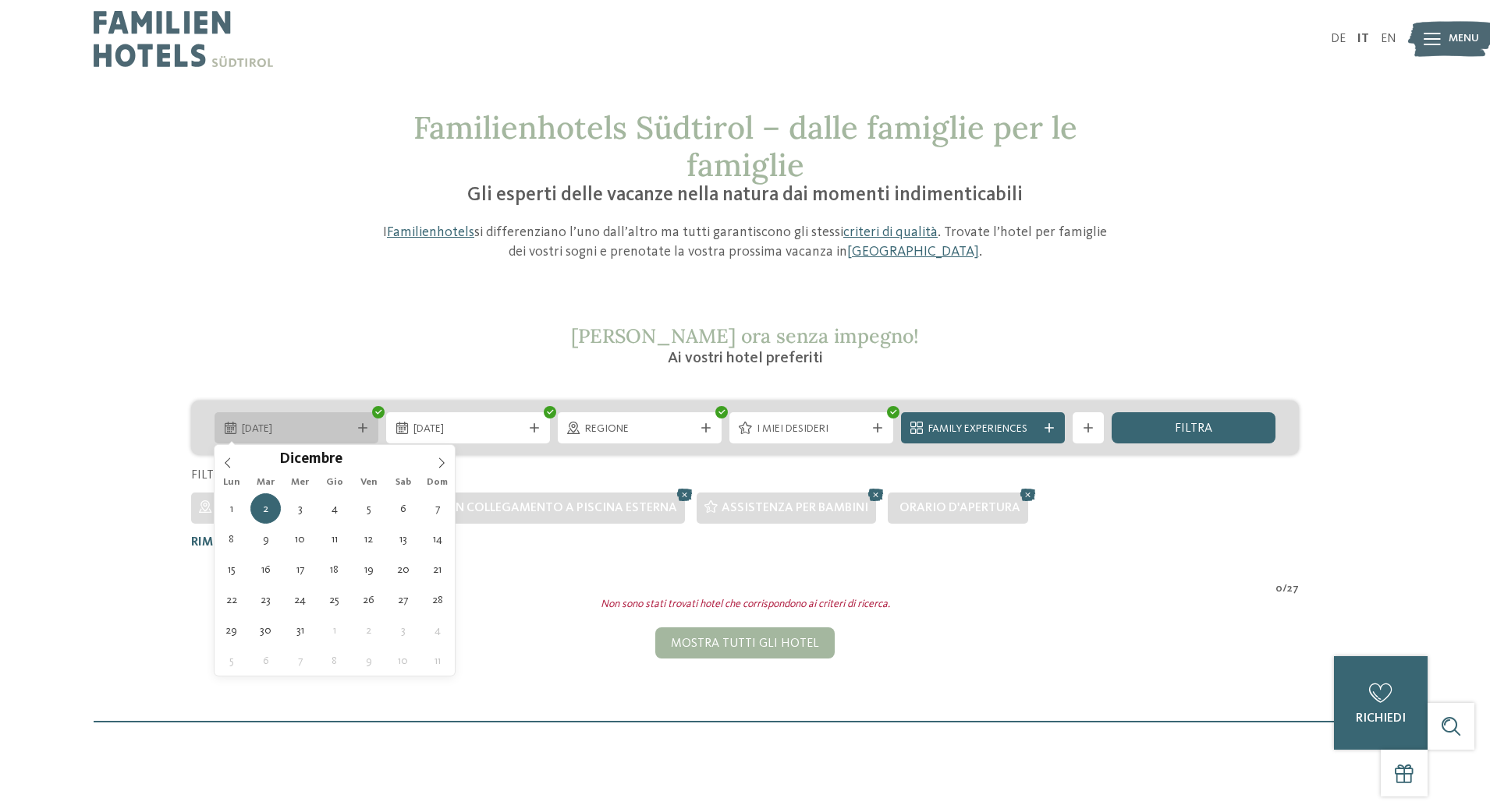
click at [378, 414] on icon at bounding box center [379, 411] width 7 height 6
click at [332, 434] on span "02.12.2025" at bounding box center [296, 429] width 109 height 16
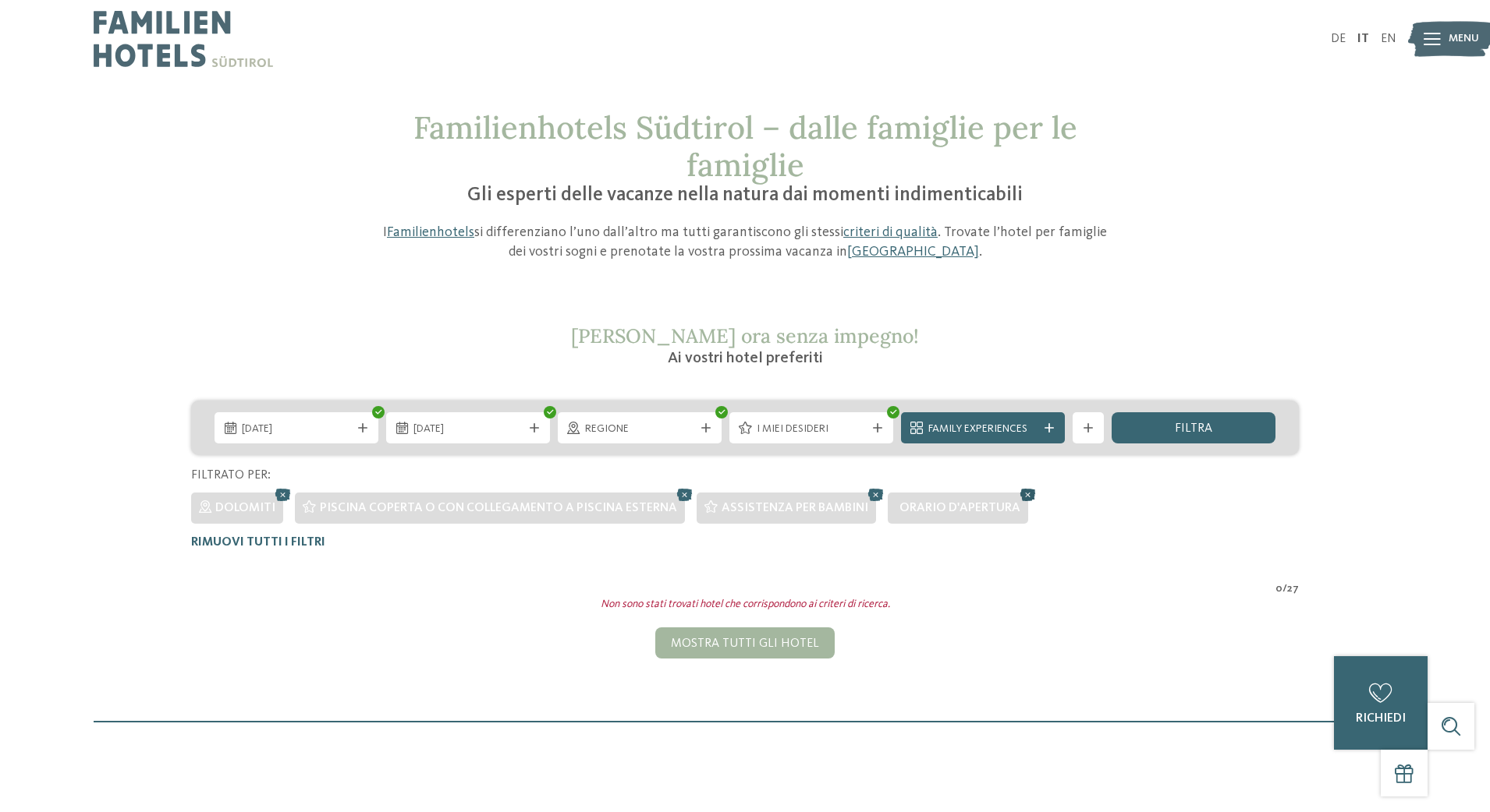
click at [1024, 495] on icon at bounding box center [1028, 495] width 24 height 20
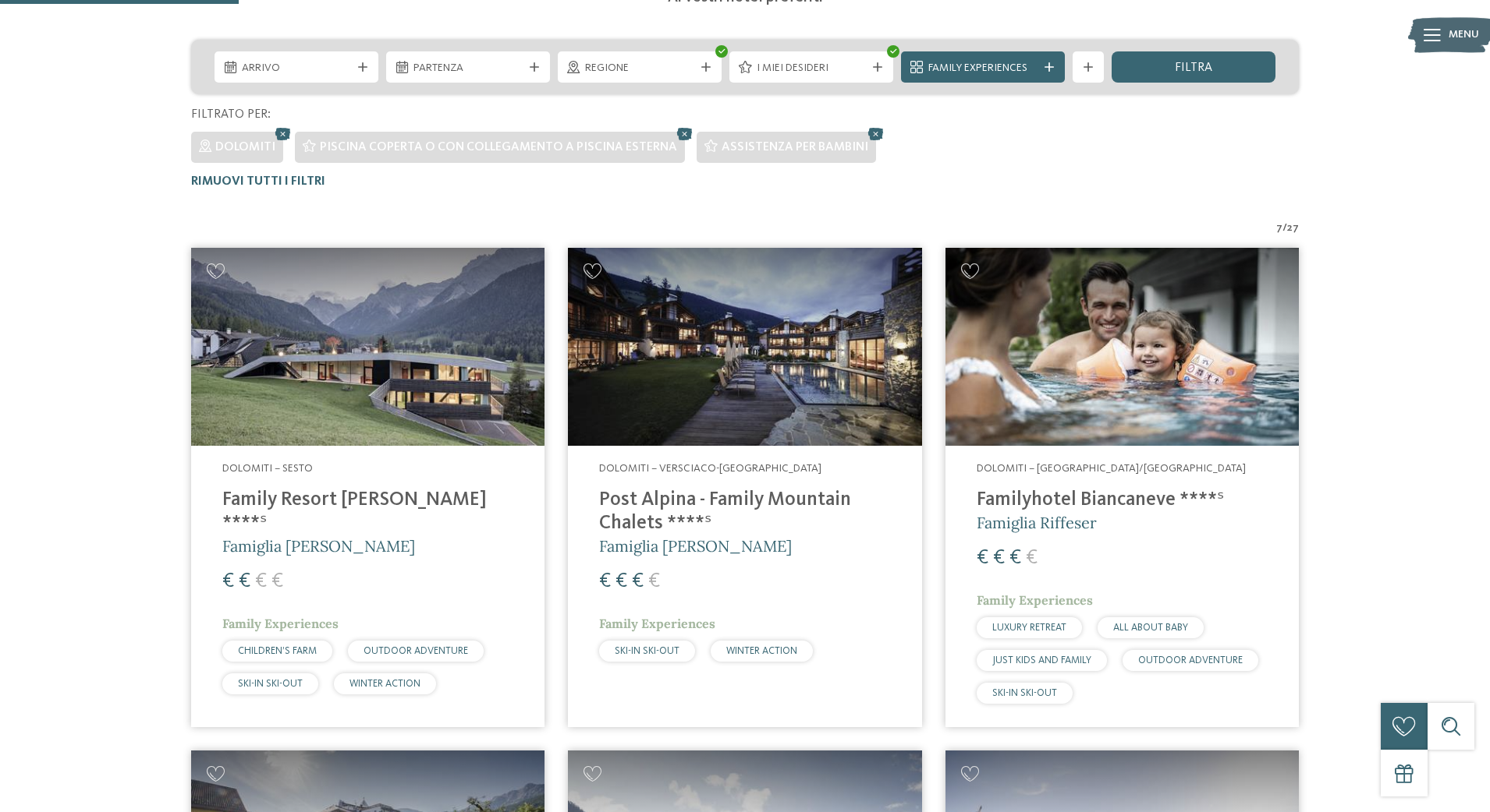
scroll to position [366, 0]
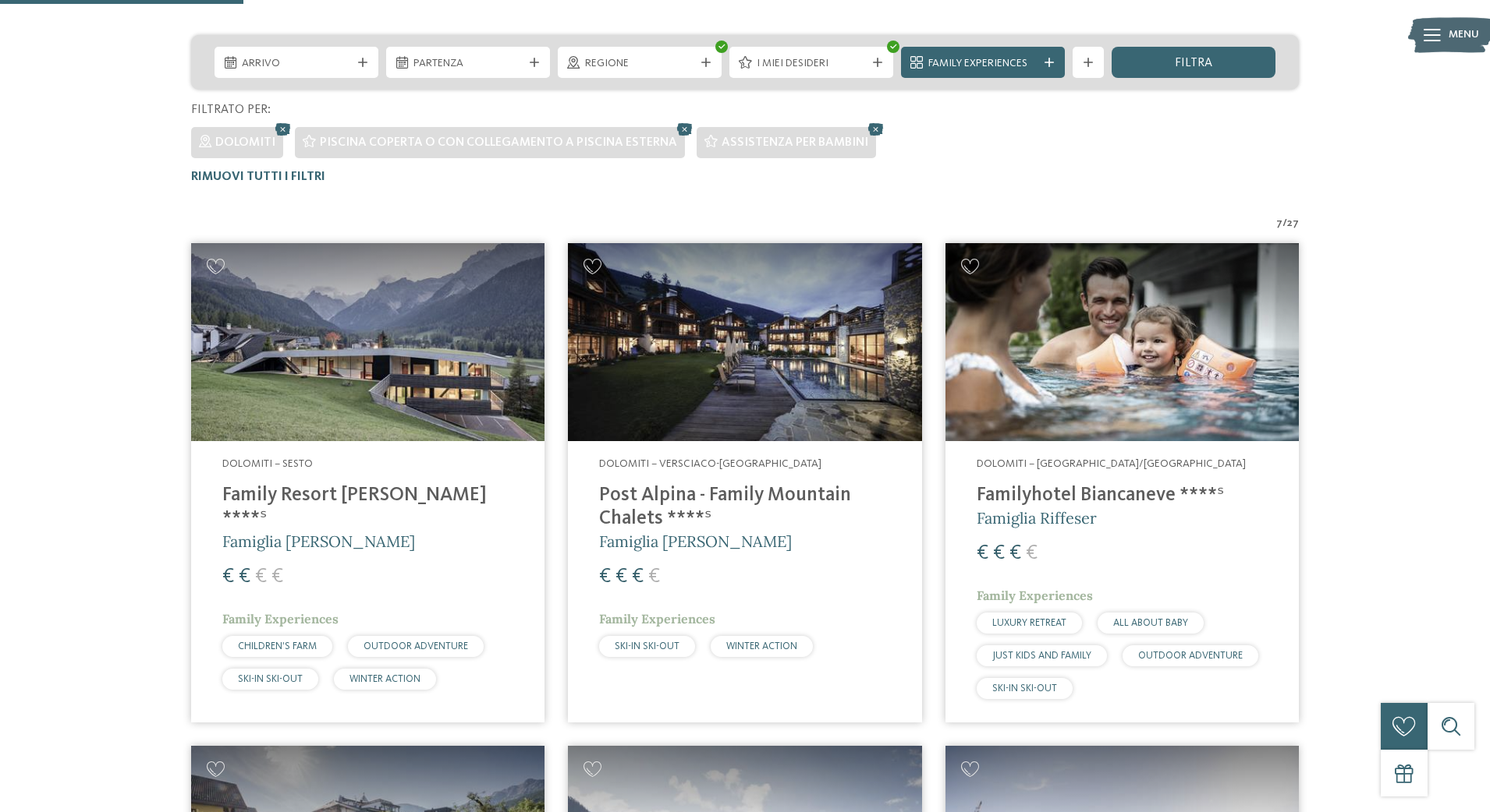
click at [738, 389] on img at bounding box center [745, 342] width 354 height 199
click at [699, 497] on h4 "Post Alpina - Family Mountain Chalets ****ˢ" at bounding box center [745, 507] width 291 height 47
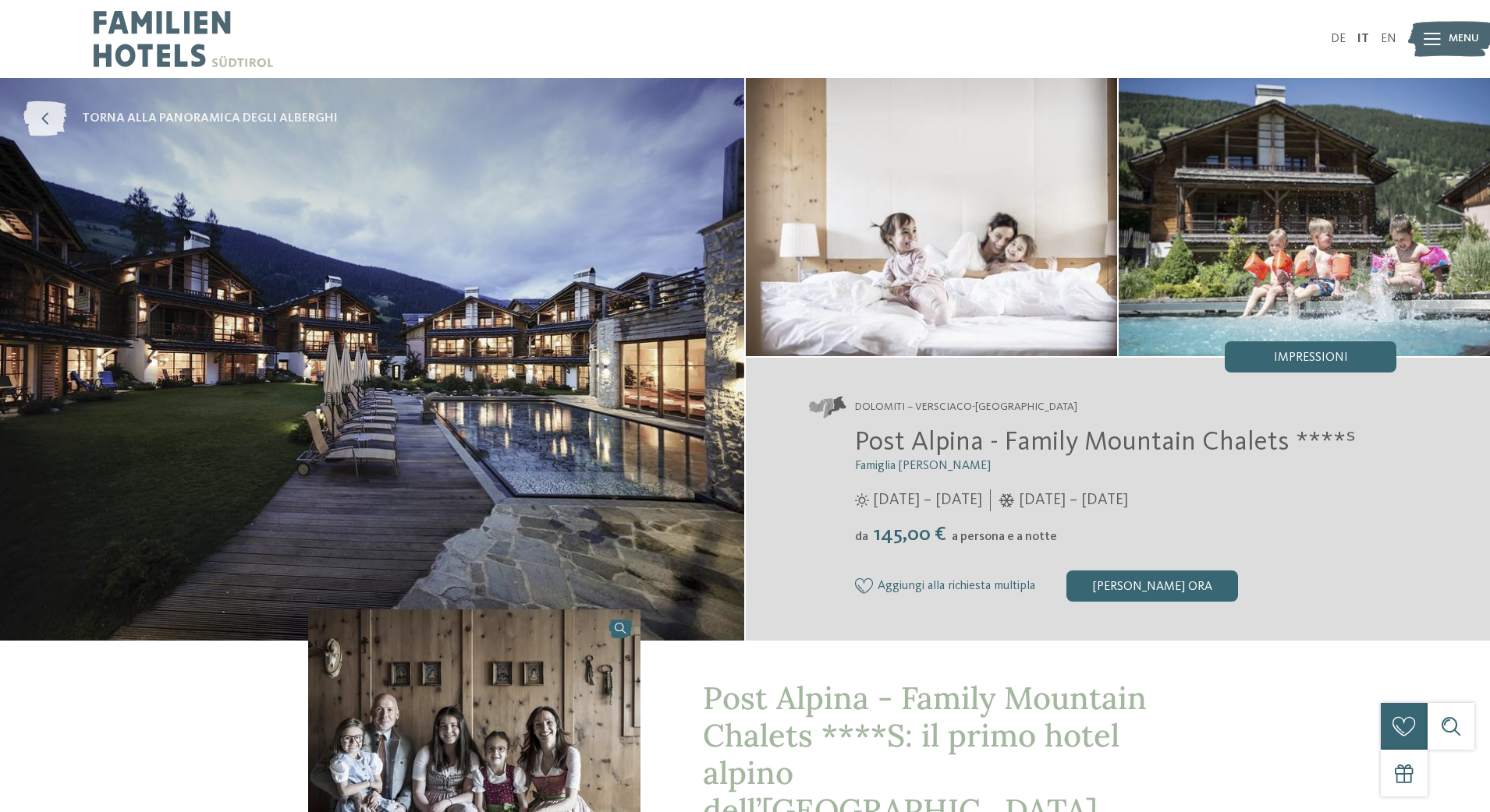
click at [41, 118] on icon at bounding box center [45, 119] width 43 height 35
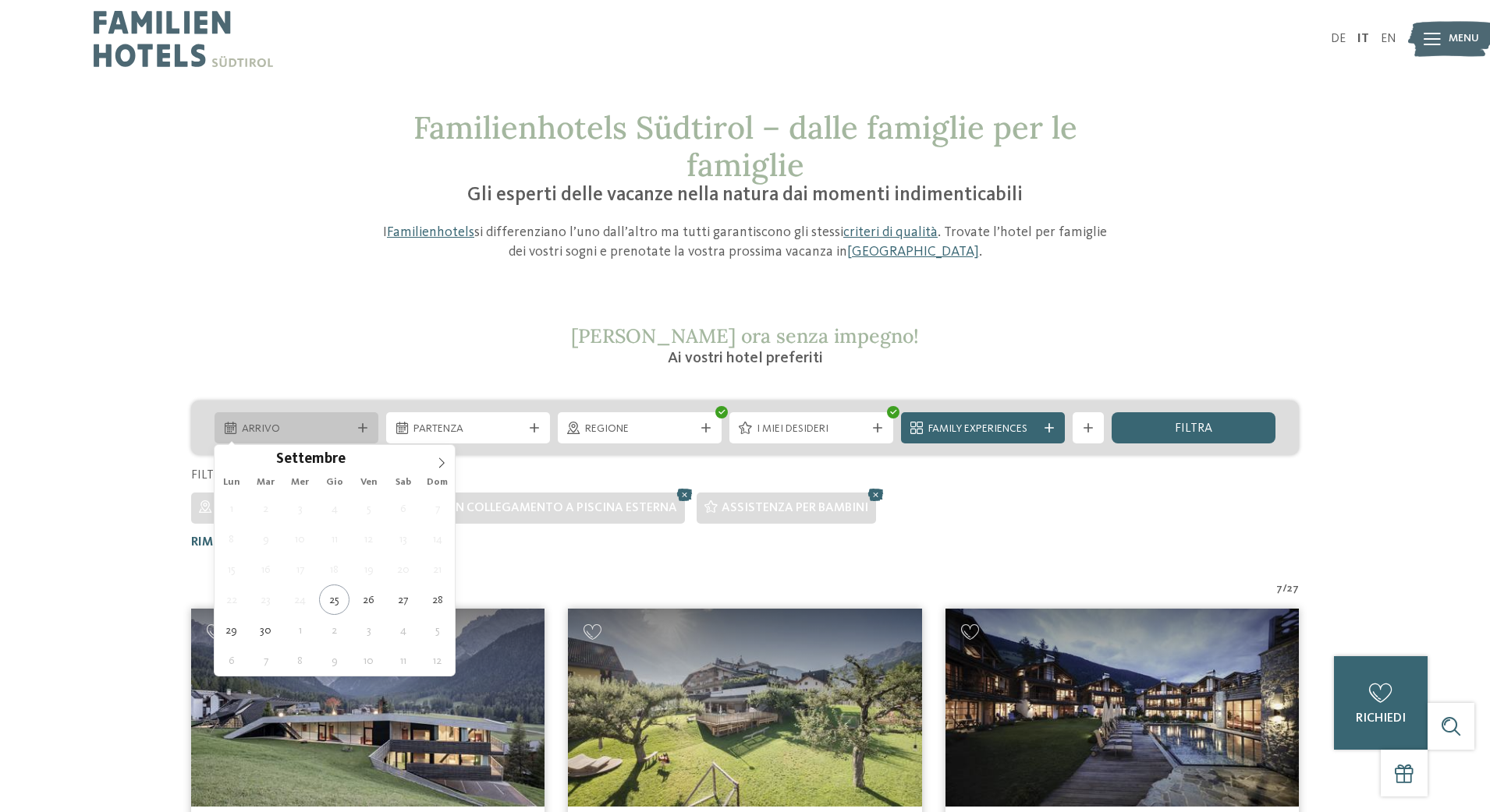
click at [365, 428] on icon at bounding box center [362, 427] width 9 height 9
click at [441, 462] on icon at bounding box center [441, 463] width 11 height 11
click at [440, 463] on icon at bounding box center [441, 463] width 11 height 11
type div "05.12.2025"
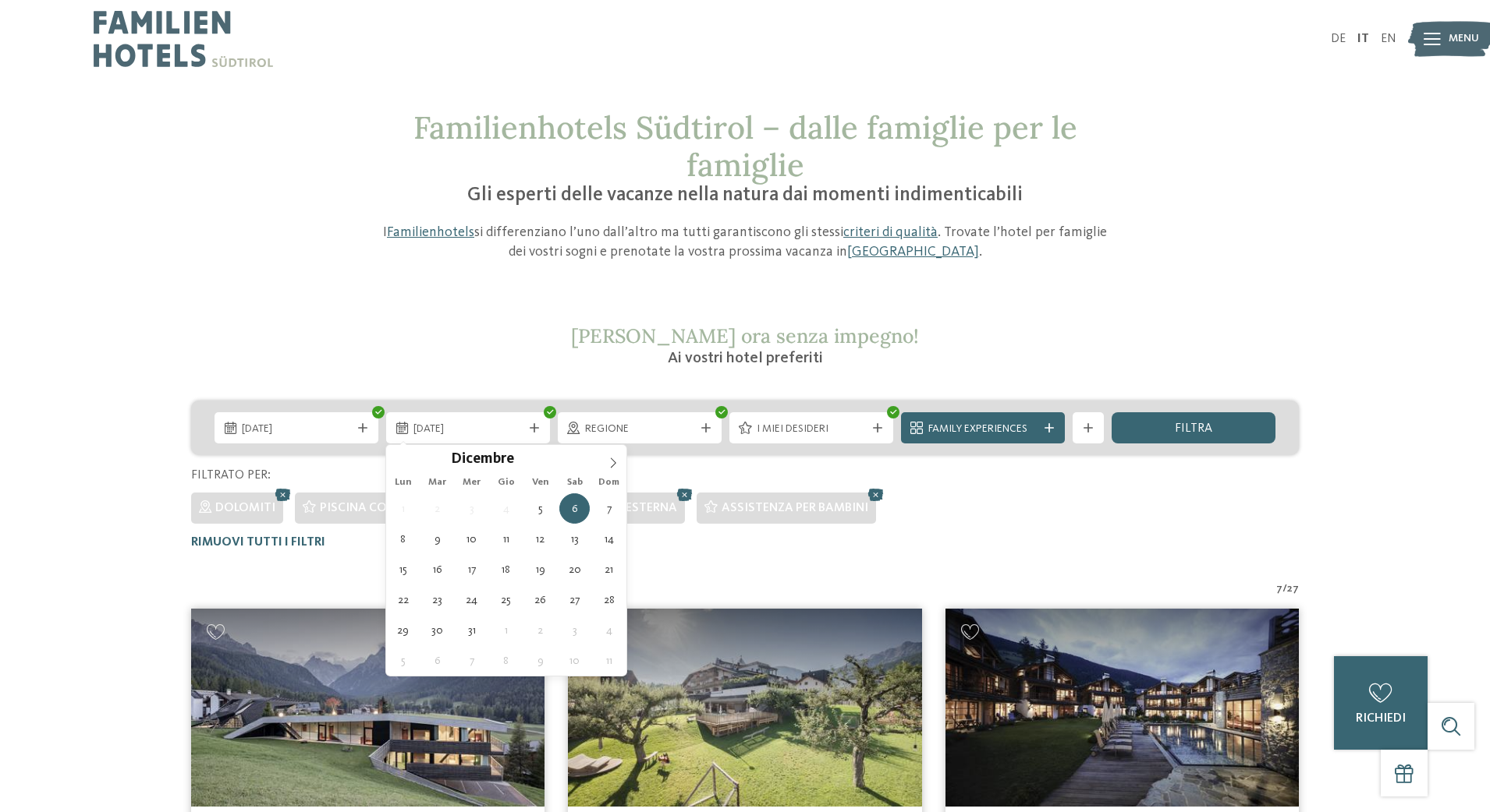
type div "10.12.2025"
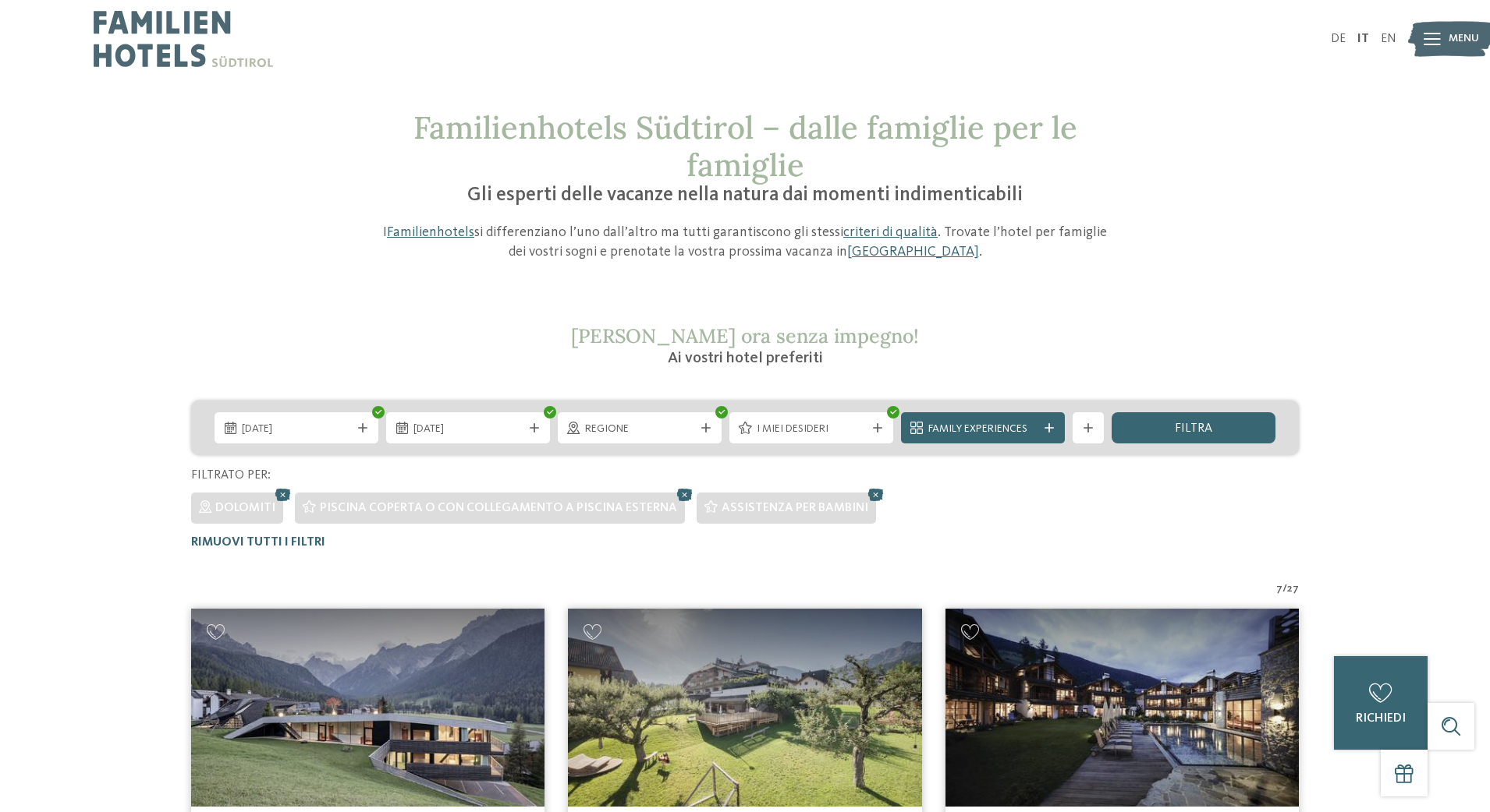
click at [1176, 428] on span "filtra" at bounding box center [1193, 428] width 37 height 13
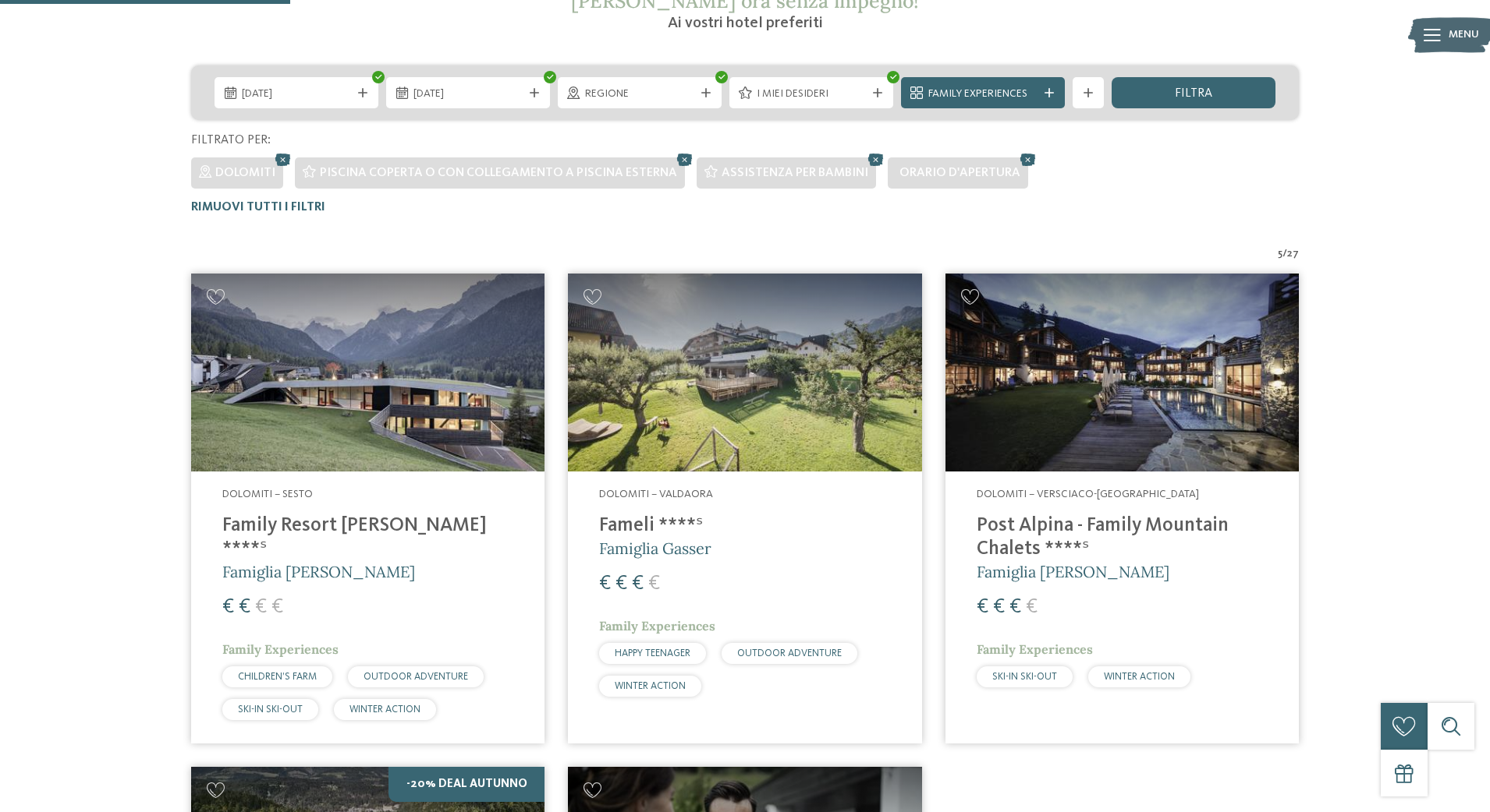
scroll to position [332, 0]
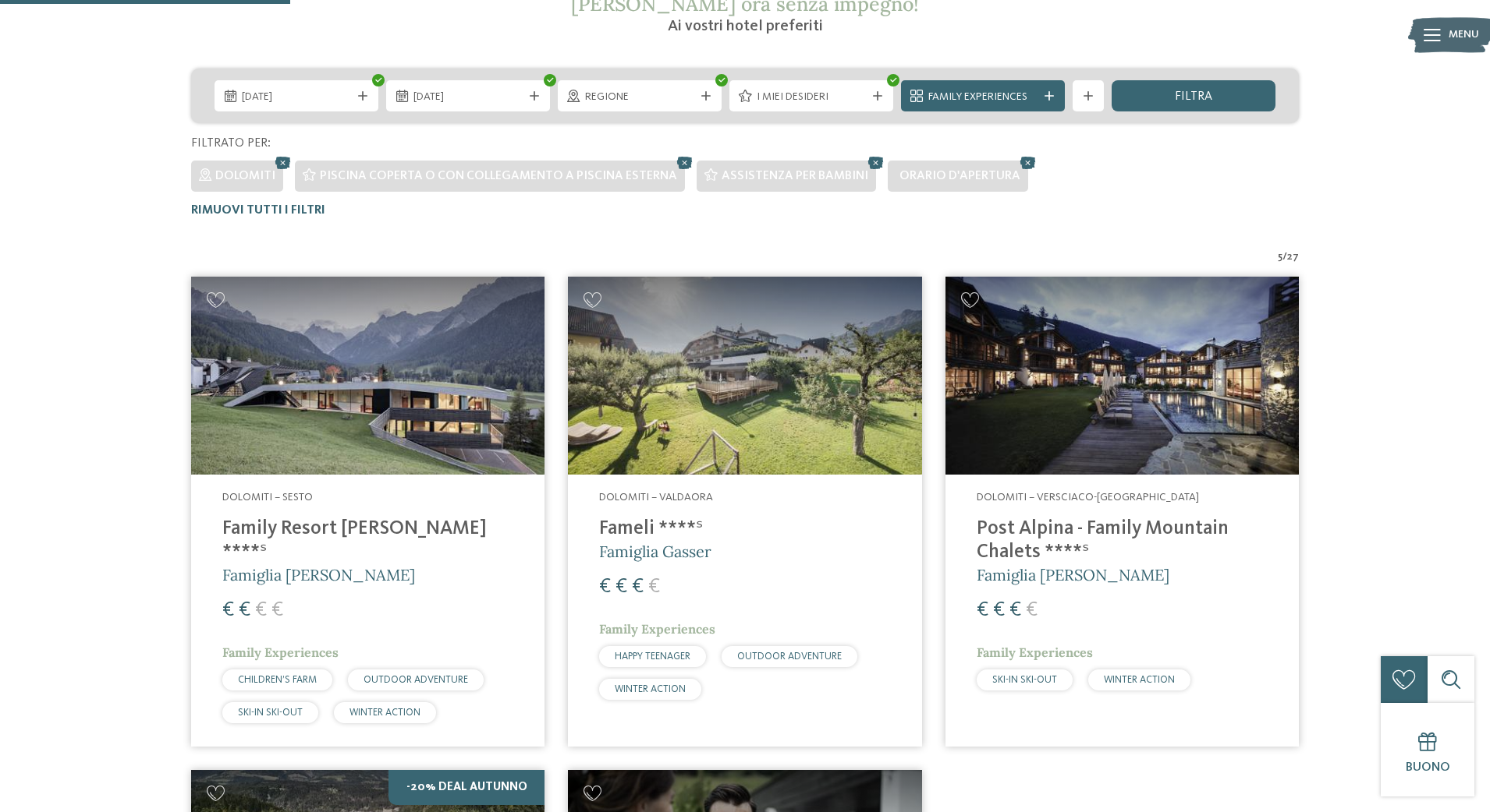
click at [1101, 418] on img at bounding box center [1122, 376] width 354 height 199
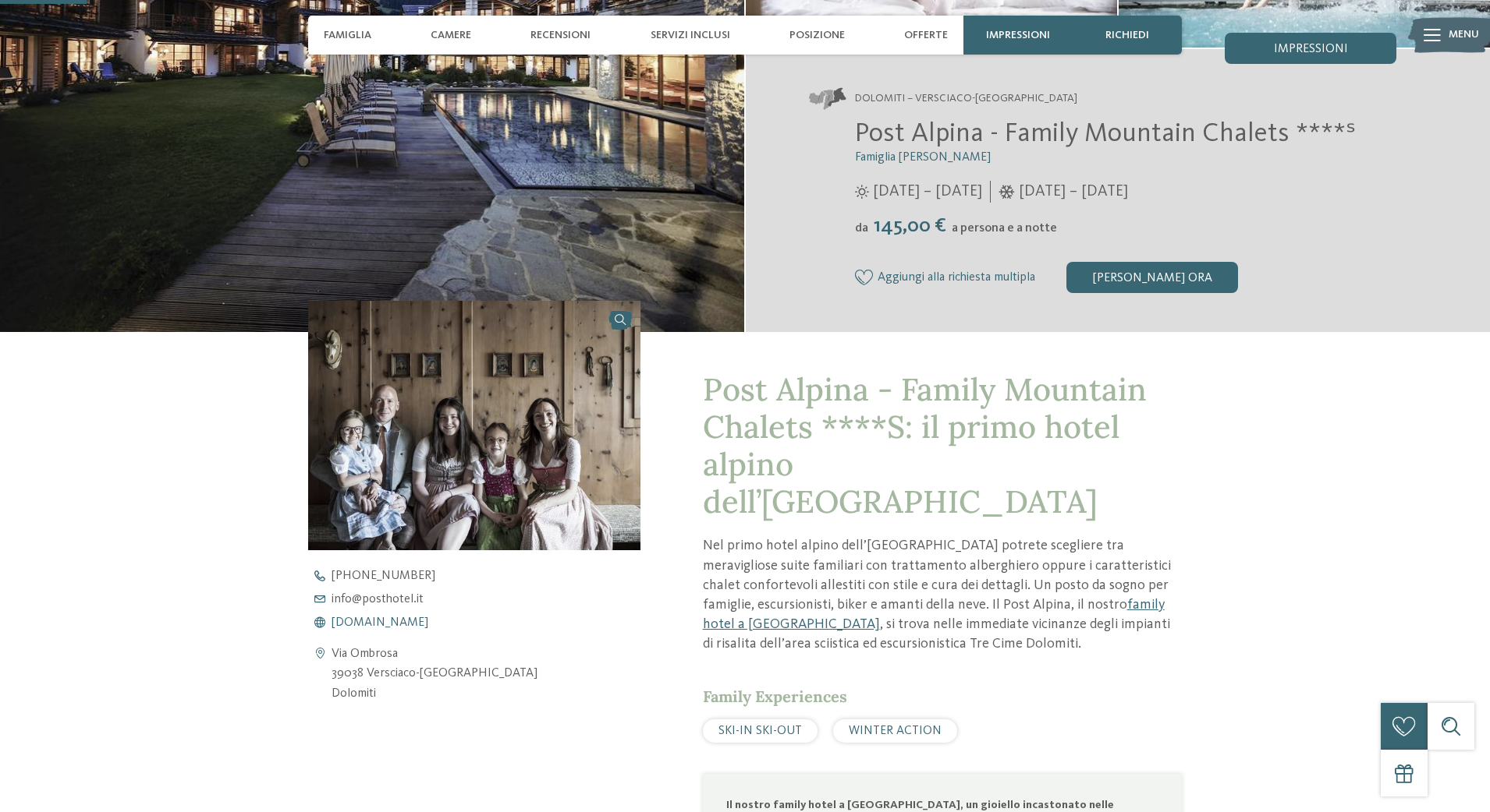
scroll to position [311, 2]
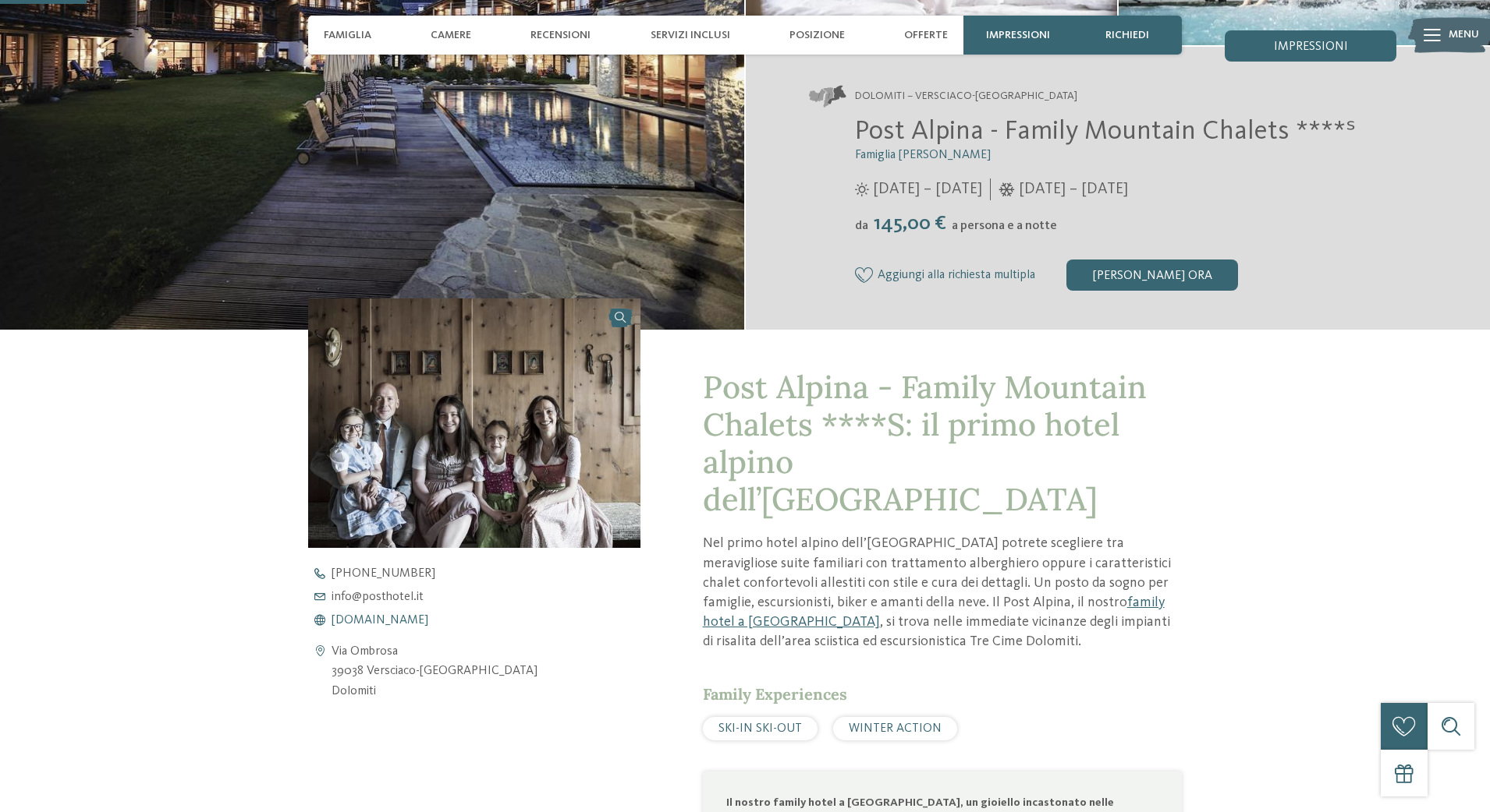
click at [386, 626] on span "[DOMAIN_NAME]" at bounding box center [380, 620] width 97 height 13
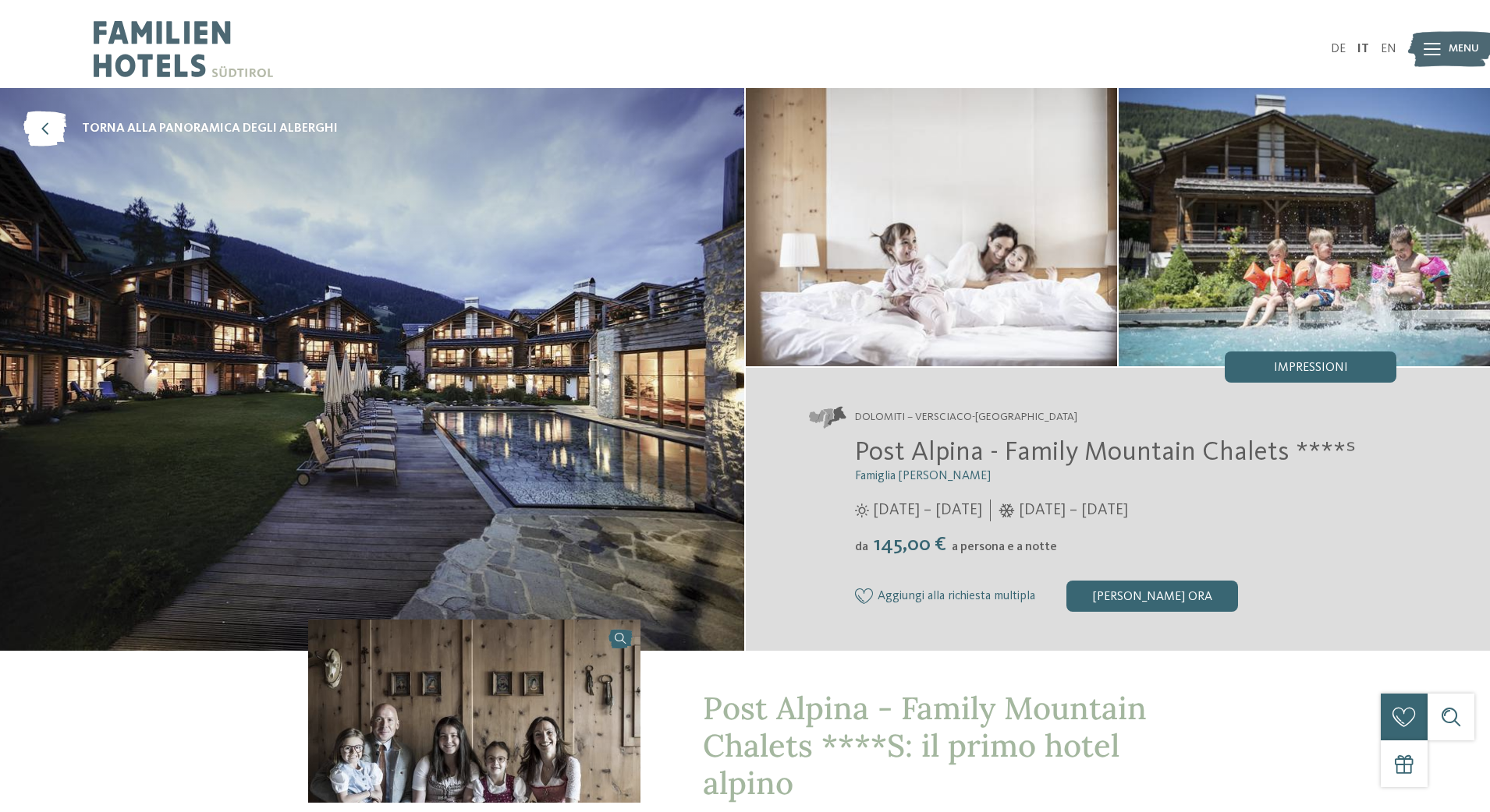
scroll to position [0, 0]
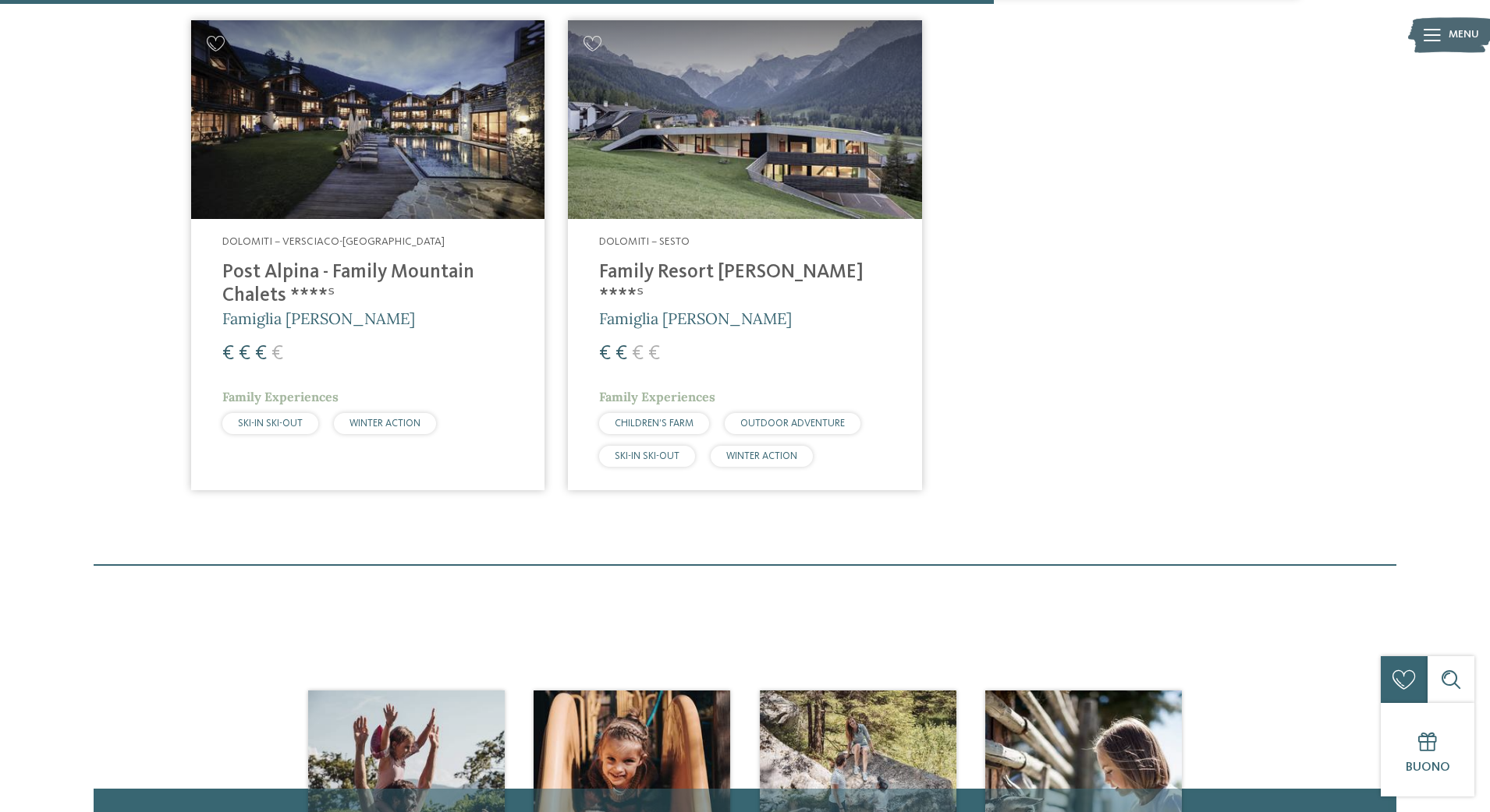
scroll to position [1142, 0]
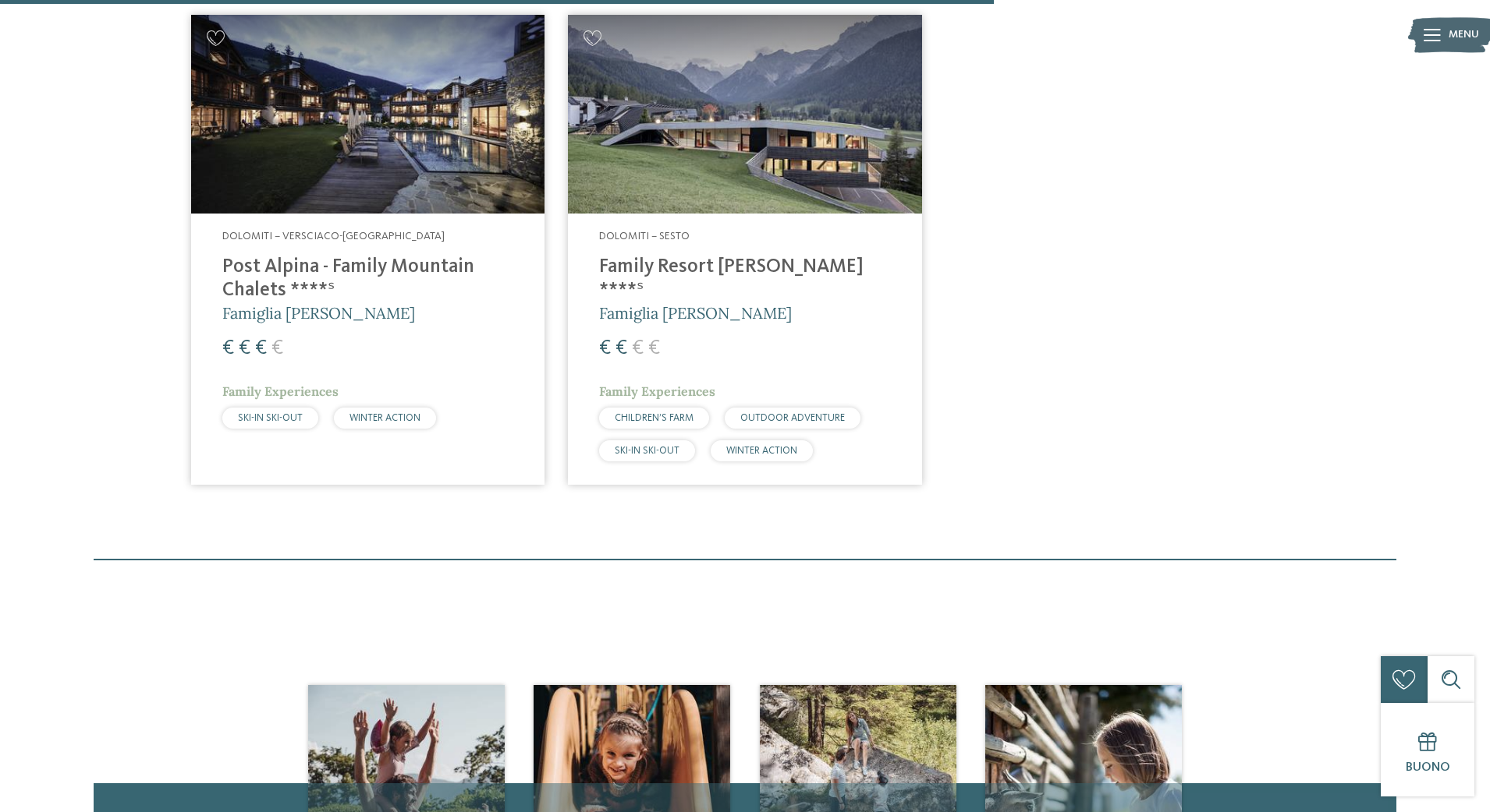
click at [663, 269] on h4 "Family Resort [PERSON_NAME] ****ˢ" at bounding box center [745, 279] width 291 height 47
